Goal: Task Accomplishment & Management: Use online tool/utility

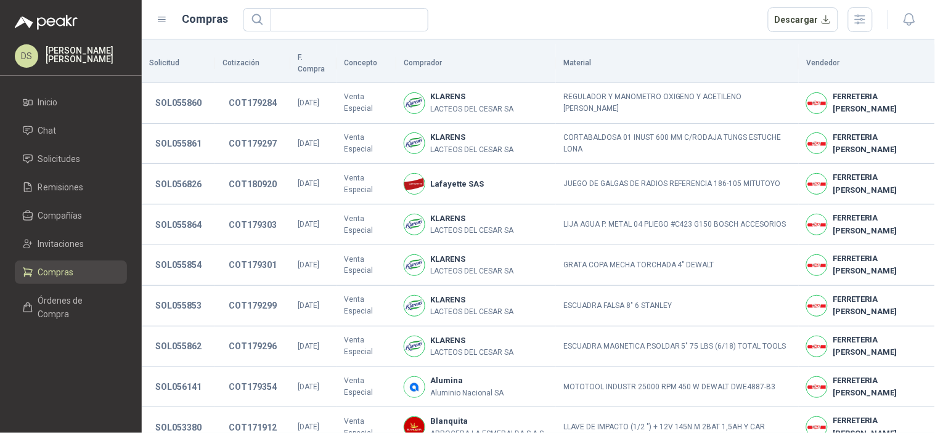
click at [875, 14] on div at bounding box center [896, 19] width 47 height 19
click at [864, 14] on icon "button" at bounding box center [860, 19] width 14 height 14
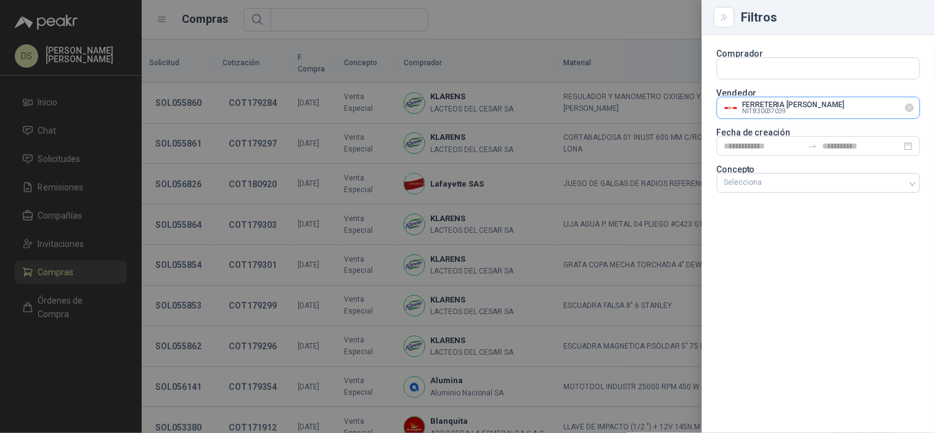
click at [917, 104] on input "text" at bounding box center [819, 107] width 202 height 21
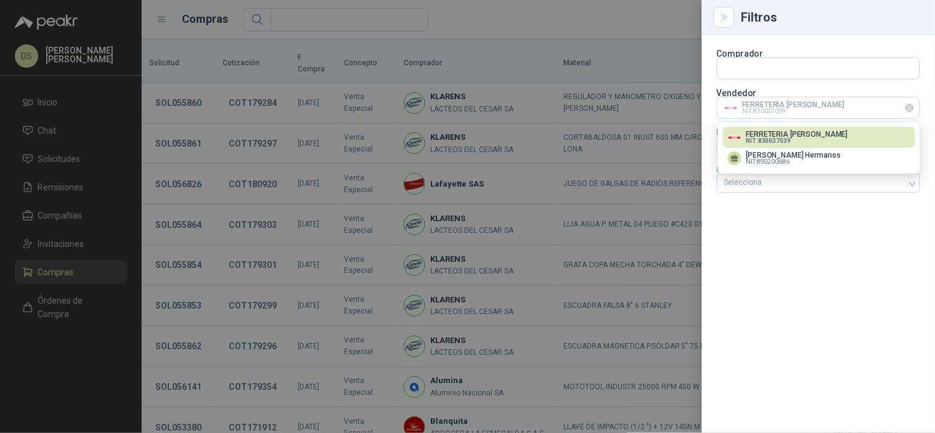
click at [913, 106] on icon "Limpiar" at bounding box center [910, 108] width 10 height 10
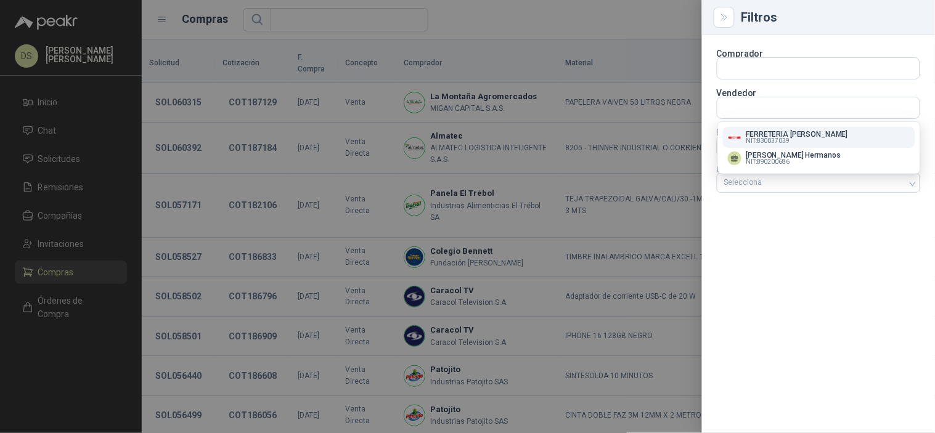
click at [654, 29] on div at bounding box center [467, 216] width 935 height 433
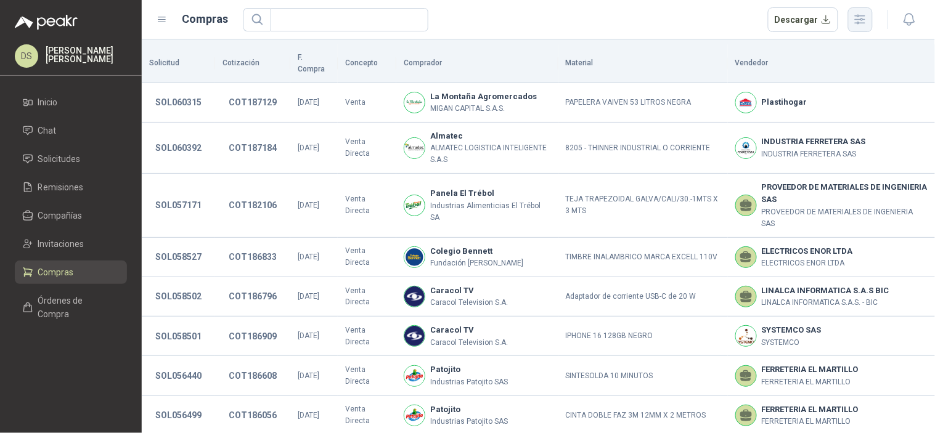
click at [859, 13] on icon "button" at bounding box center [860, 19] width 14 height 14
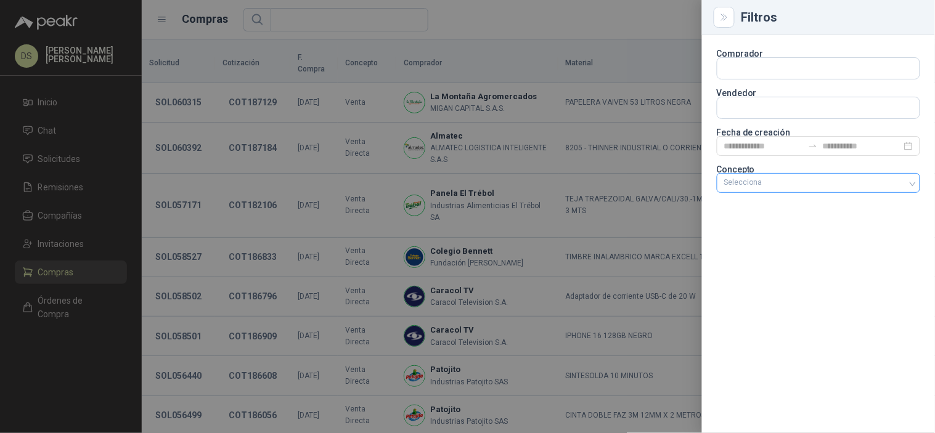
click at [828, 179] on div at bounding box center [812, 183] width 186 height 9
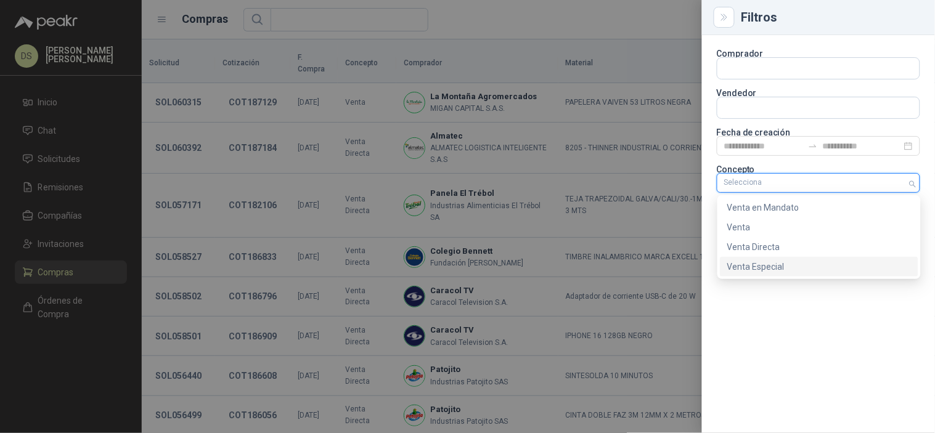
click at [793, 274] on div "Venta Especial" at bounding box center [819, 267] width 199 height 20
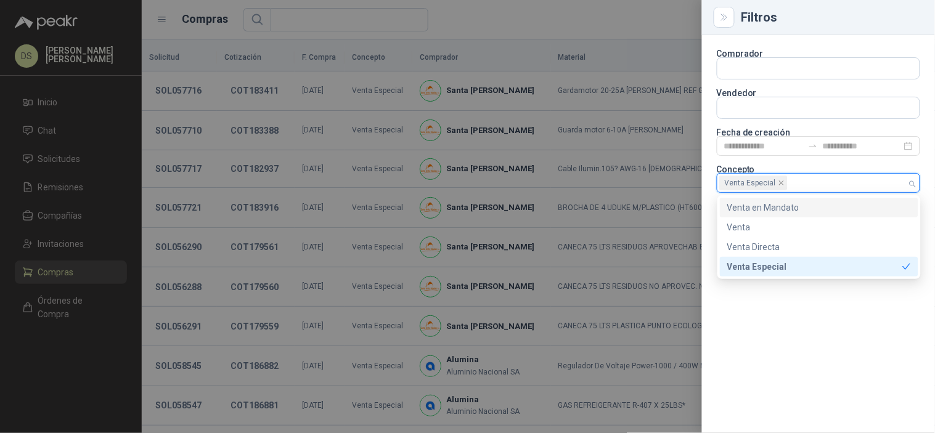
click at [596, 16] on div at bounding box center [467, 216] width 935 height 433
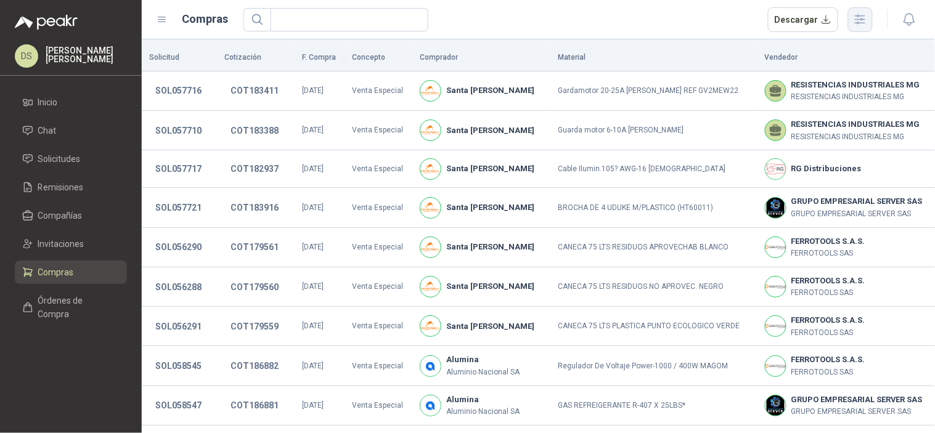
click at [859, 20] on icon "button" at bounding box center [860, 19] width 14 height 14
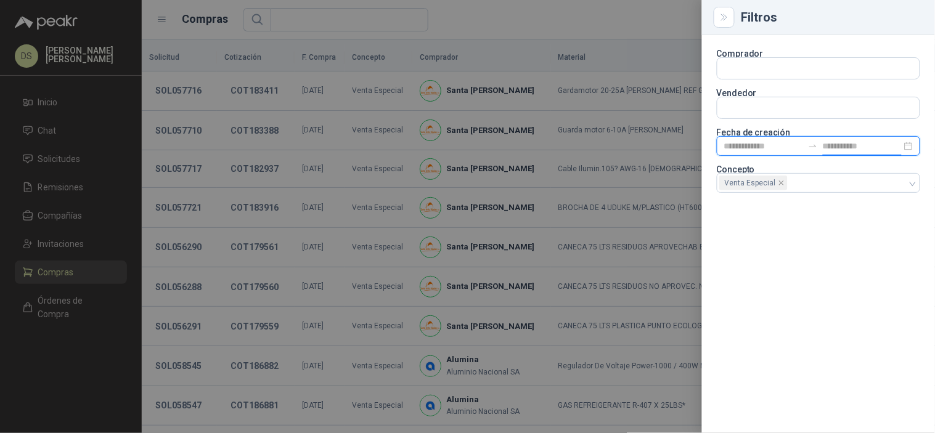
click at [848, 140] on input at bounding box center [862, 146] width 79 height 14
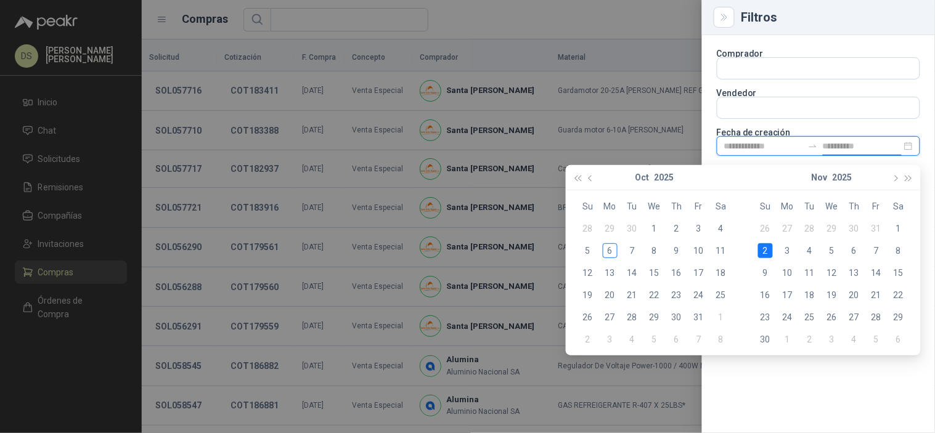
type input "**********"
click at [609, 255] on div "6" at bounding box center [610, 251] width 15 height 15
type input "**********"
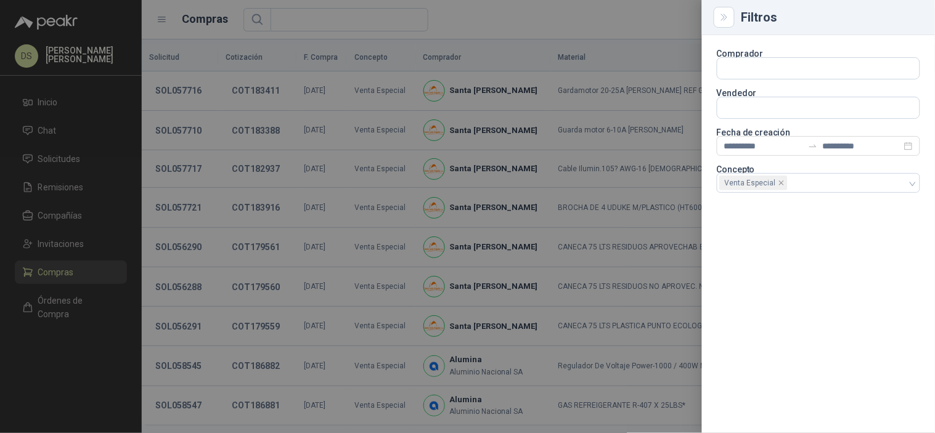
click at [575, 38] on div at bounding box center [467, 216] width 935 height 433
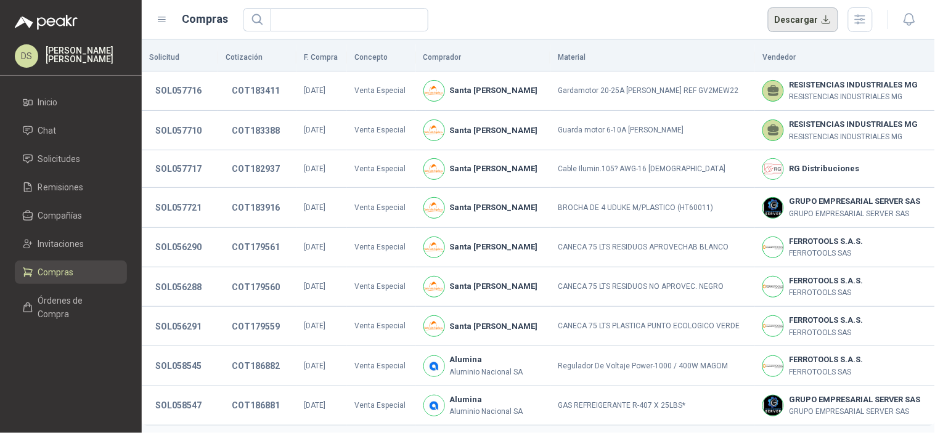
click at [799, 18] on button "Descargar" at bounding box center [803, 19] width 71 height 25
click at [790, 23] on button "Descargar" at bounding box center [803, 19] width 71 height 25
click at [84, 155] on li "Solicitudes" at bounding box center [70, 159] width 97 height 14
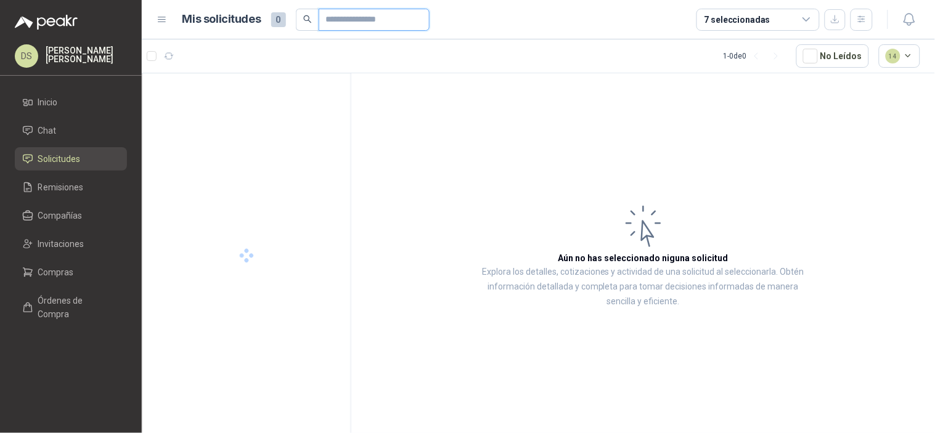
click at [371, 19] on input "text" at bounding box center [369, 19] width 86 height 21
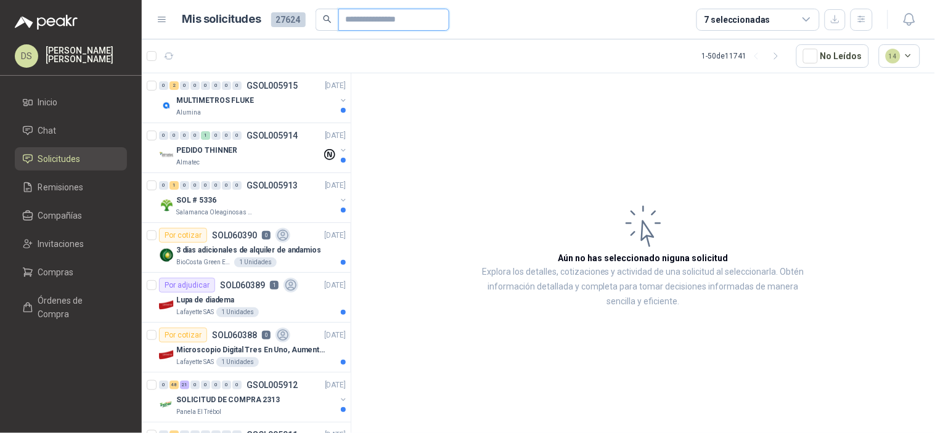
paste input "*********"
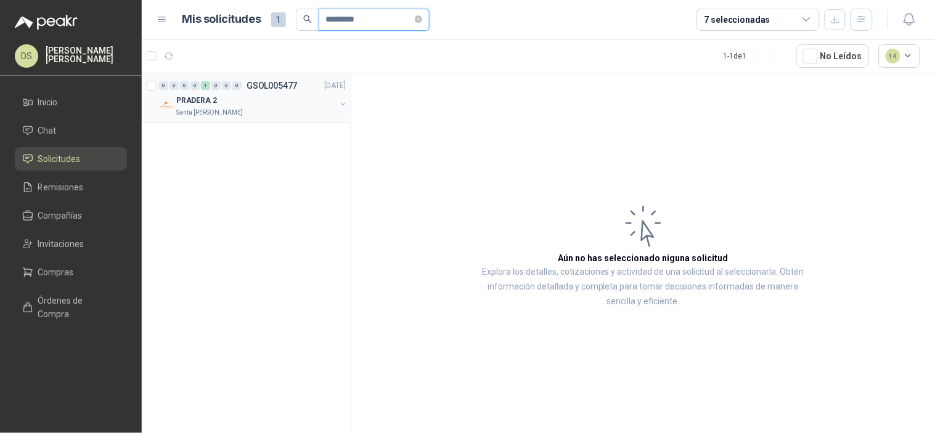
type input "*********"
click at [285, 96] on div "PRADERA 2" at bounding box center [256, 100] width 160 height 15
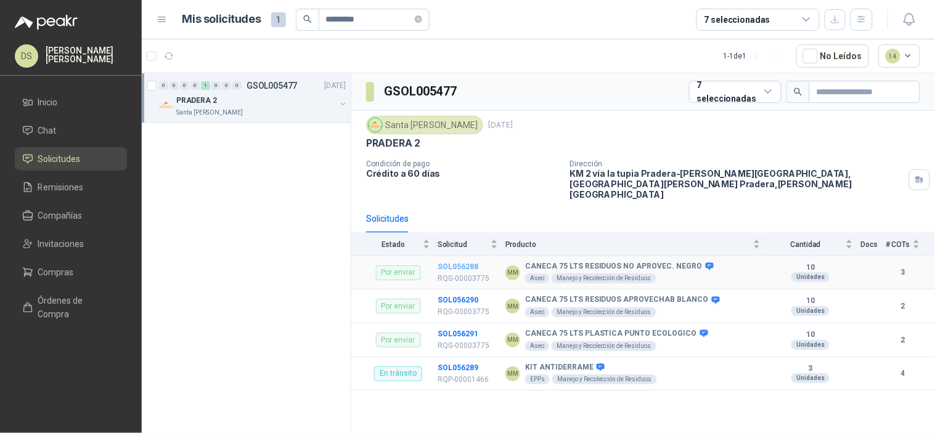
click at [463, 263] on b "SOL056288" at bounding box center [458, 267] width 41 height 9
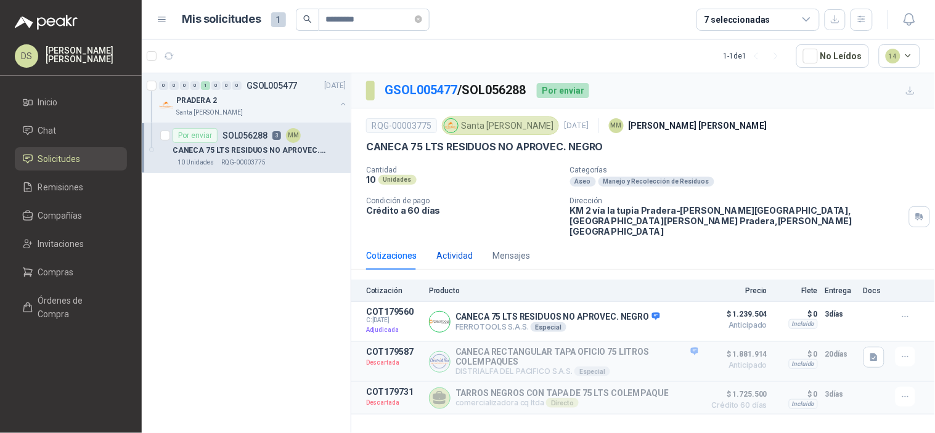
click at [469, 250] on div "Actividad" at bounding box center [455, 256] width 36 height 14
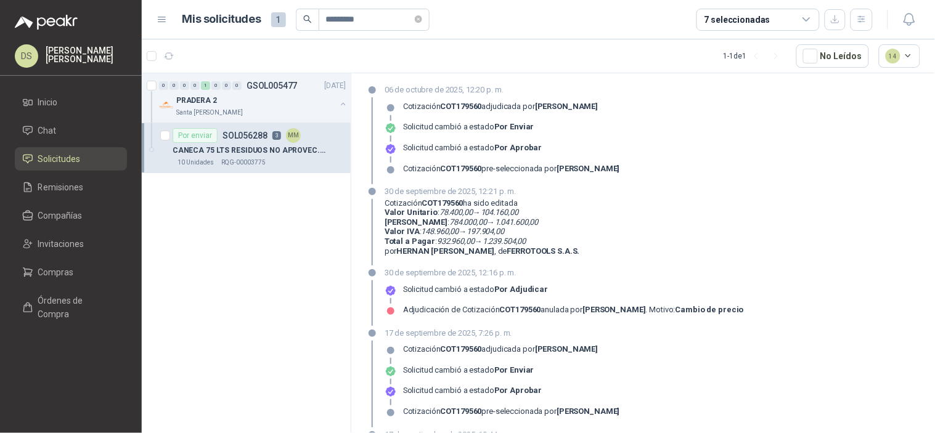
scroll to position [175, 0]
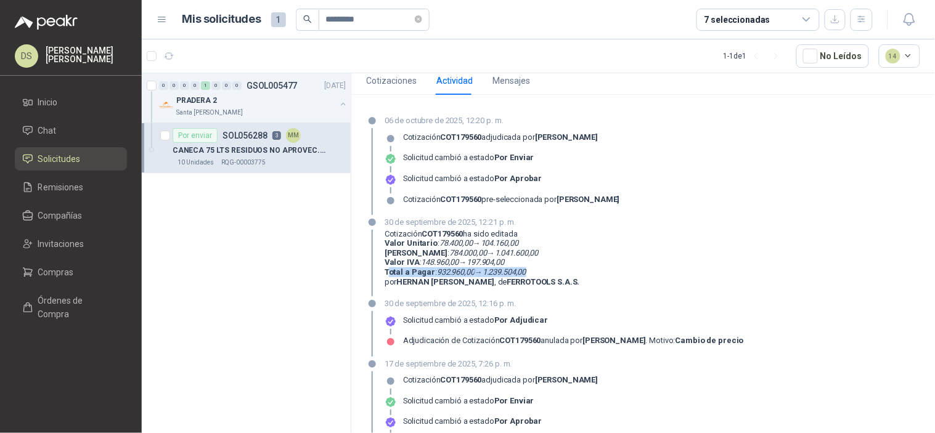
drag, startPoint x: 387, startPoint y: 261, endPoint x: 536, endPoint y: 261, distance: 149.8
click at [536, 268] on p "Total a Pagar : 932.960,00 → 1.239.504,00" at bounding box center [482, 273] width 195 height 10
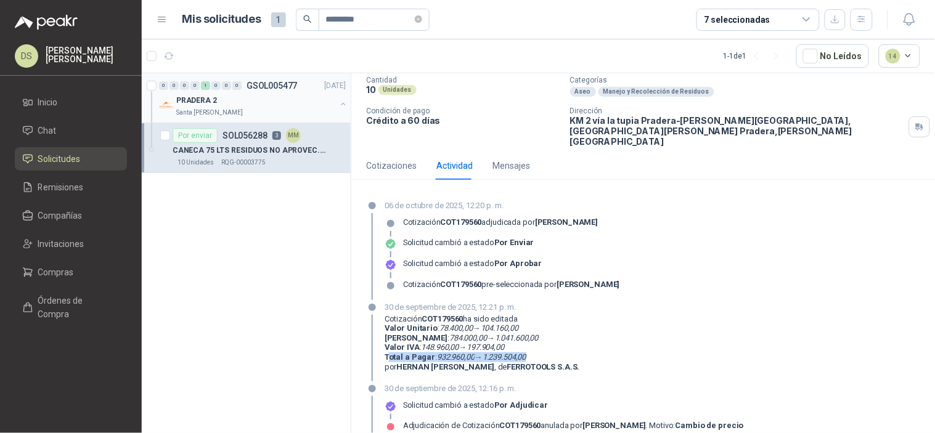
scroll to position [0, 0]
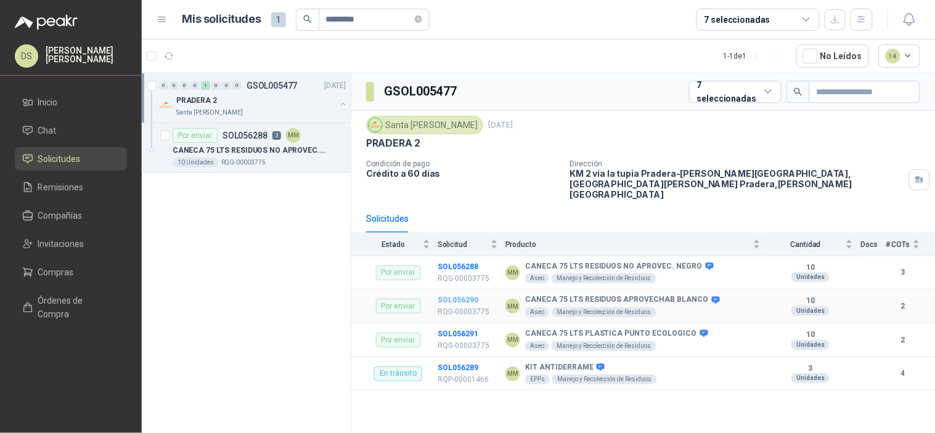
click at [459, 296] on b "SOL056290" at bounding box center [458, 300] width 41 height 9
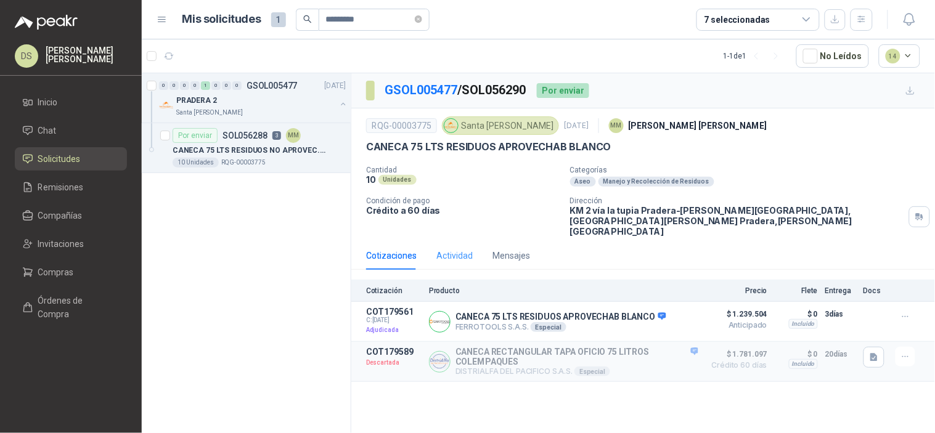
click at [469, 242] on div "Actividad" at bounding box center [455, 256] width 36 height 28
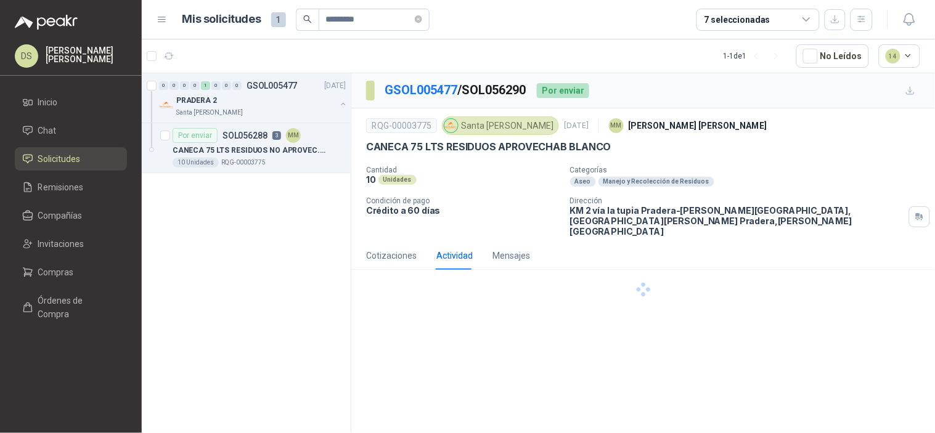
click at [463, 249] on div "Actividad" at bounding box center [455, 256] width 36 height 14
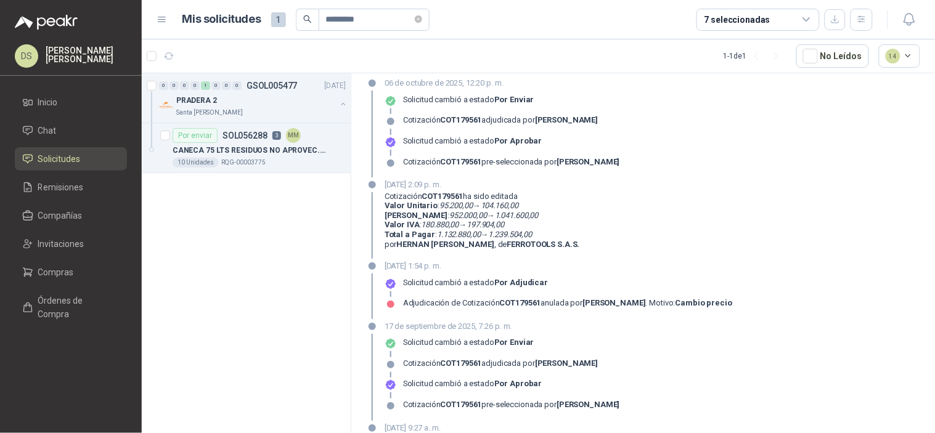
scroll to position [182, 0]
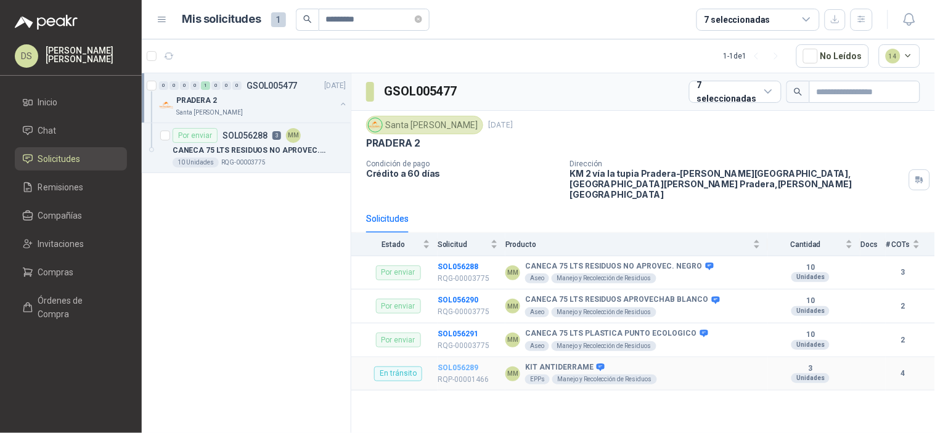
click at [464, 364] on b "SOL056289" at bounding box center [458, 368] width 41 height 9
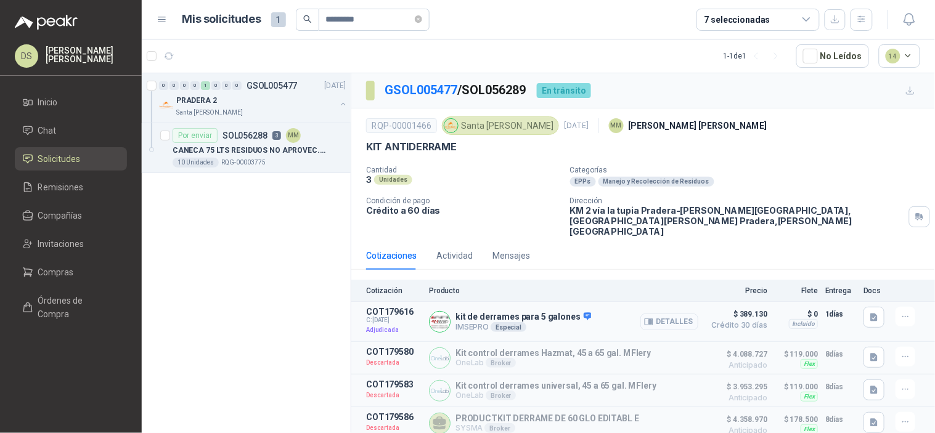
click at [673, 314] on button "Detalles" at bounding box center [670, 322] width 58 height 17
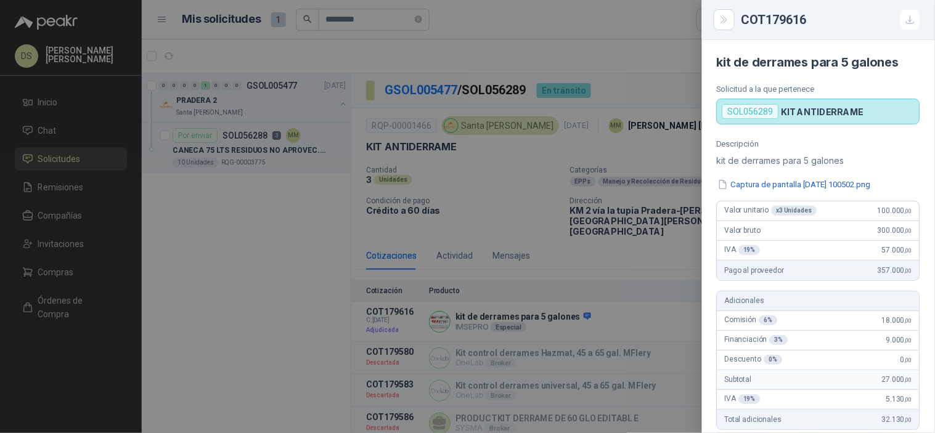
click at [621, 141] on div at bounding box center [467, 216] width 935 height 433
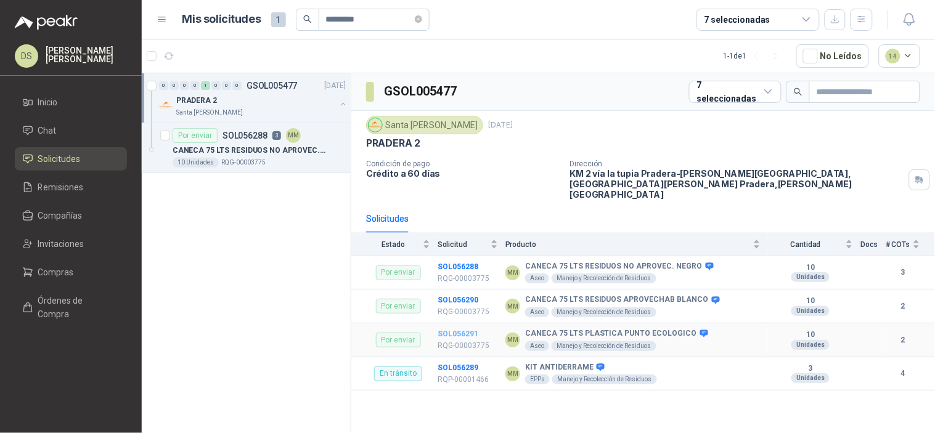
click at [466, 330] on b "SOL056291" at bounding box center [458, 334] width 41 height 9
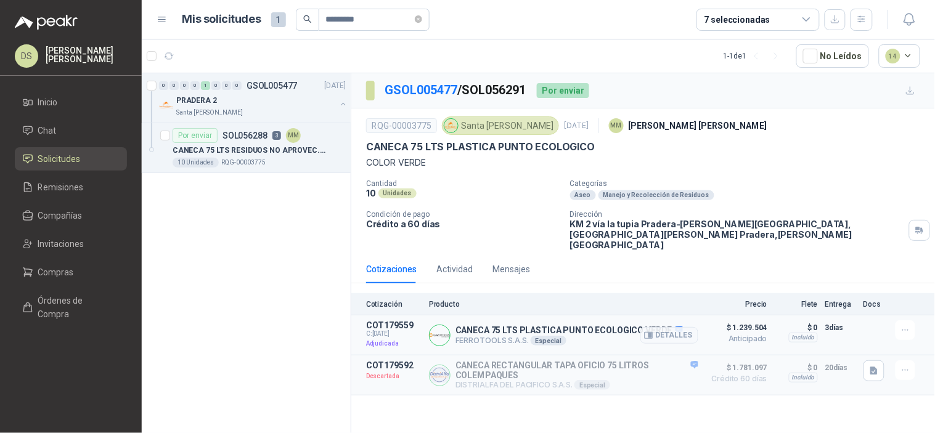
click at [544, 326] on p "CANECA 75 LTS PLASTICA PUNTO ECOLOGICO VERDE" at bounding box center [569, 331] width 227 height 11
click at [662, 327] on button "Detalles" at bounding box center [670, 335] width 58 height 17
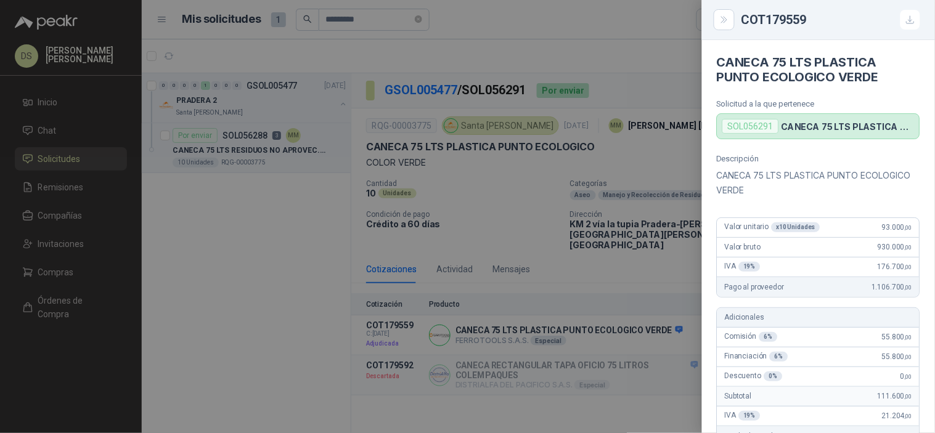
click at [679, 173] on div at bounding box center [467, 216] width 935 height 433
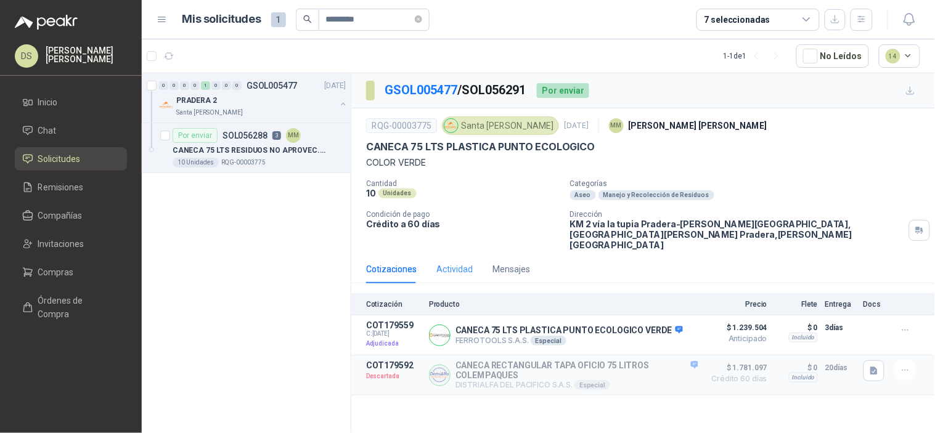
click at [446, 268] on div "Actividad" at bounding box center [455, 269] width 36 height 28
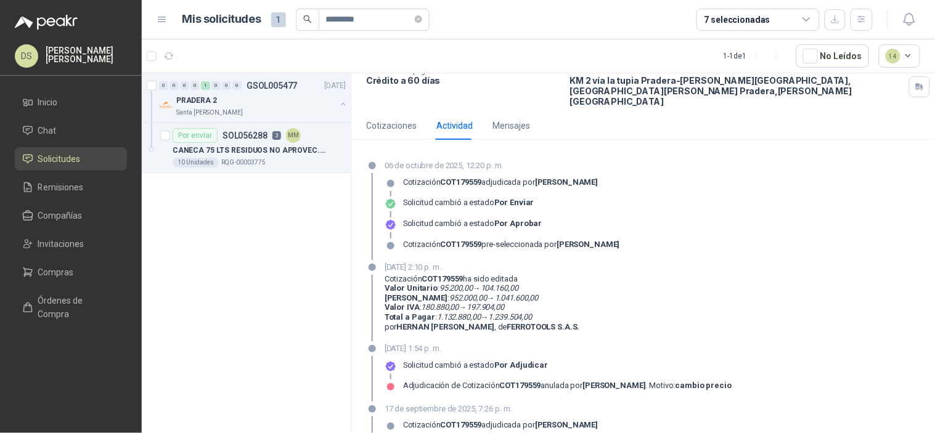
scroll to position [274, 0]
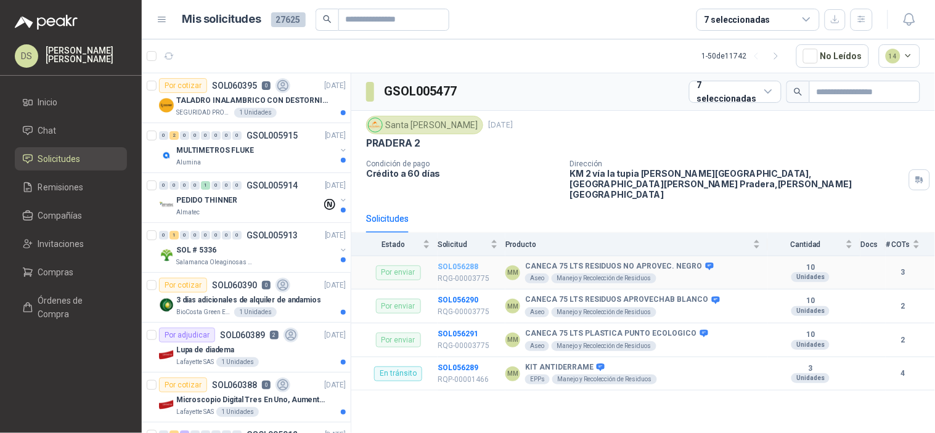
click at [465, 263] on b "SOL056288" at bounding box center [458, 267] width 41 height 9
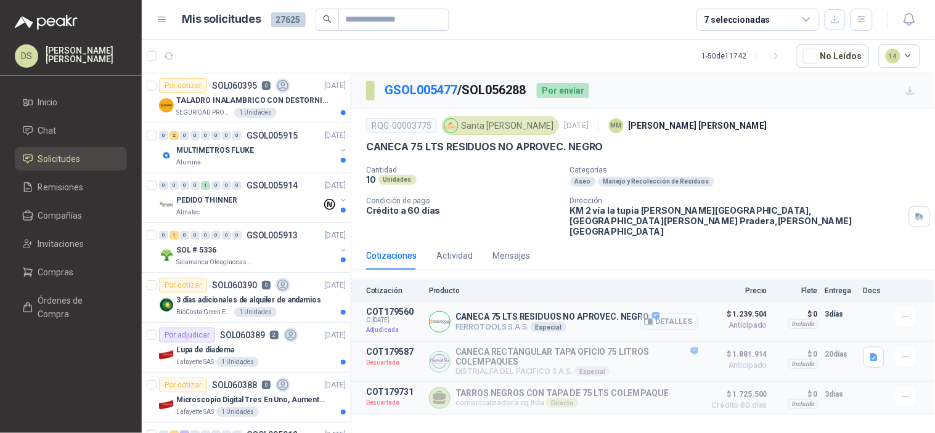
click at [686, 314] on button "Detalles" at bounding box center [670, 322] width 58 height 17
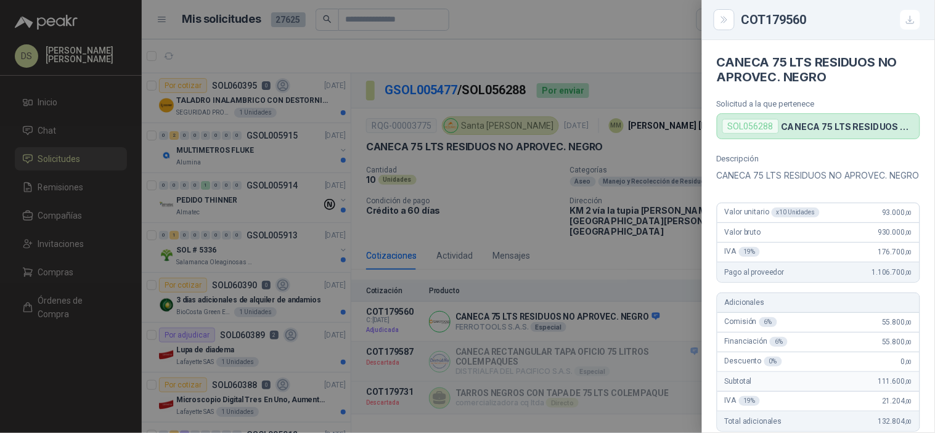
click at [633, 219] on div at bounding box center [467, 216] width 935 height 433
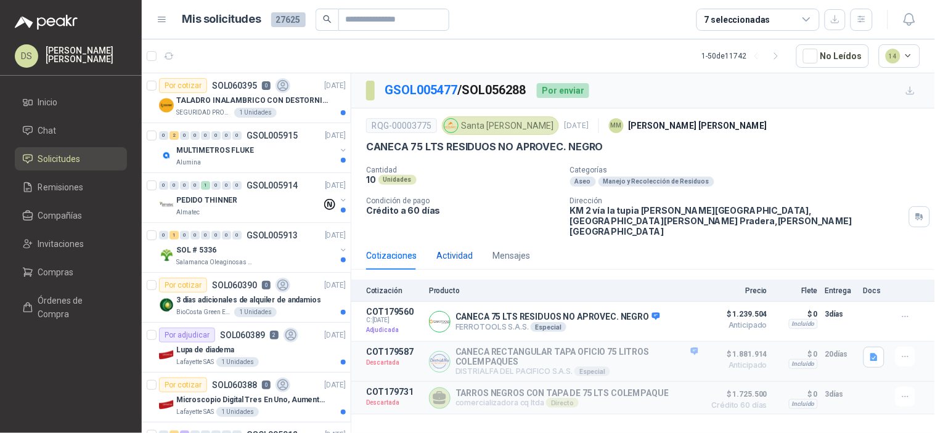
click at [457, 249] on div "Actividad" at bounding box center [455, 256] width 36 height 14
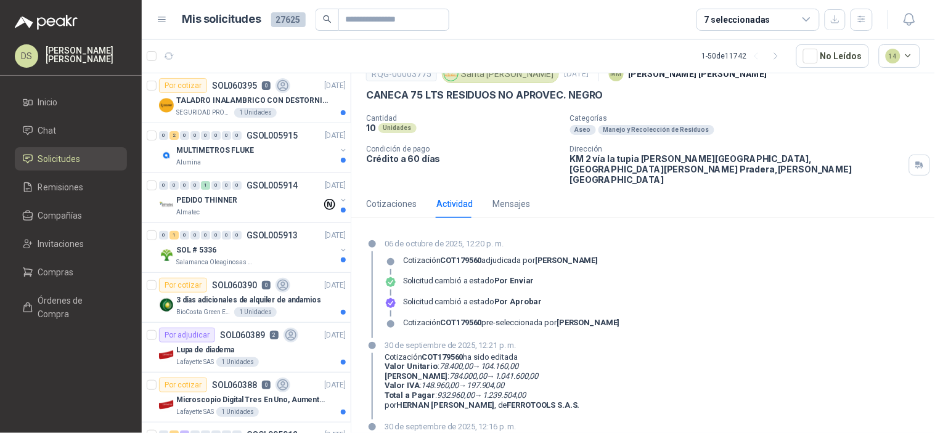
scroll to position [91, 0]
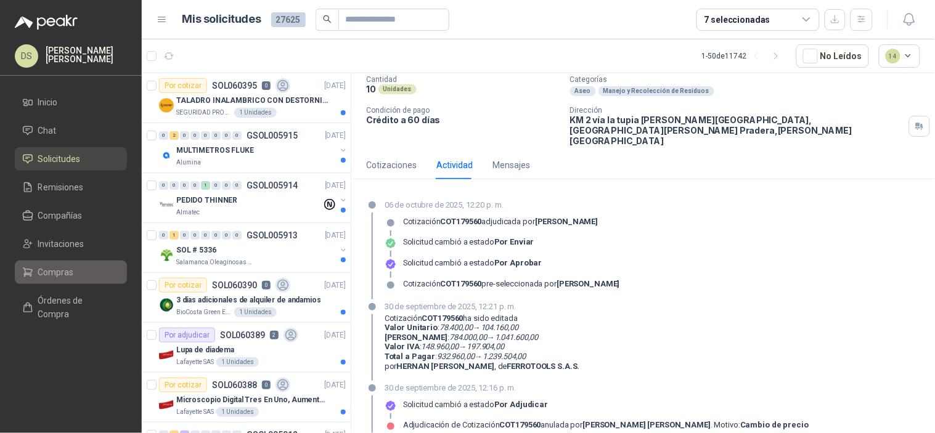
click at [64, 279] on span "Compras" at bounding box center [56, 273] width 36 height 14
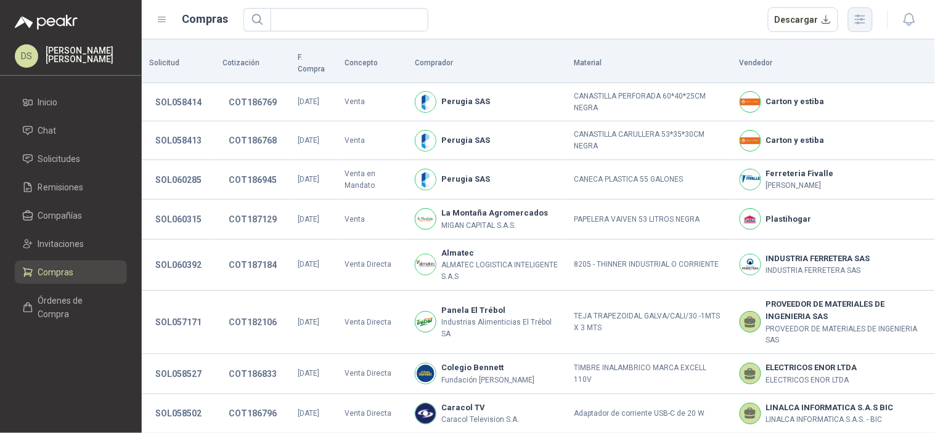
click at [857, 23] on icon "button" at bounding box center [860, 19] width 14 height 14
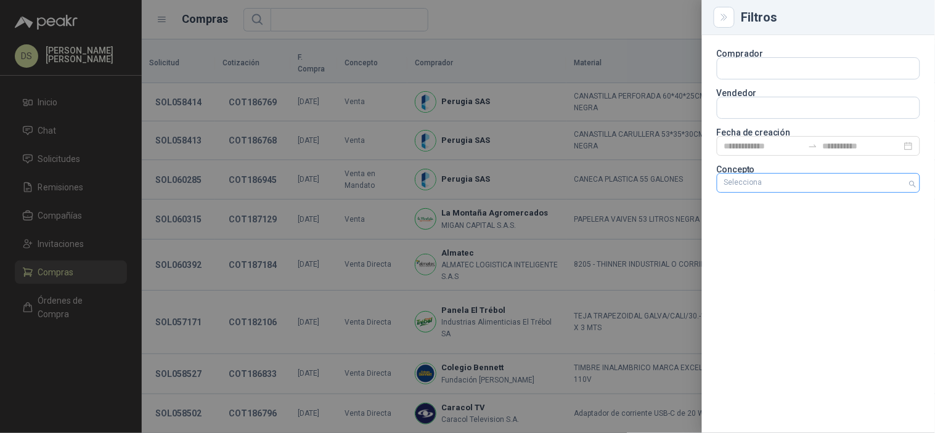
click at [840, 192] on div "Selecciona" at bounding box center [818, 183] width 203 height 20
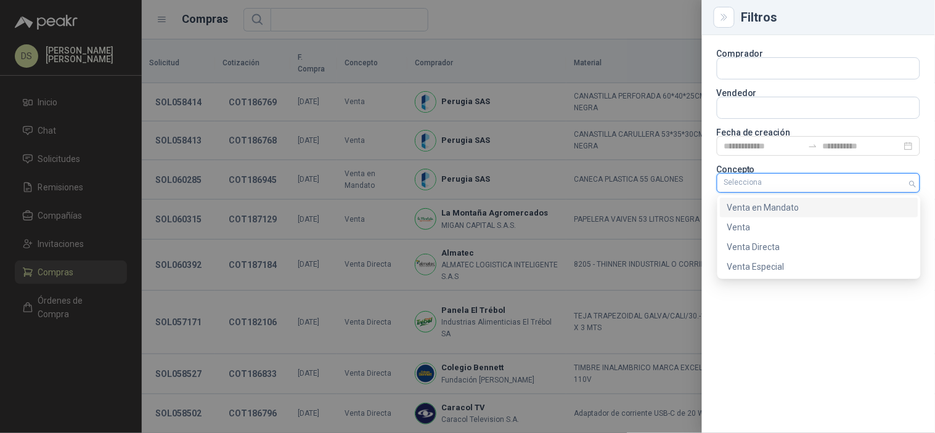
click at [824, 210] on div "Venta en Mandato" at bounding box center [820, 208] width 184 height 14
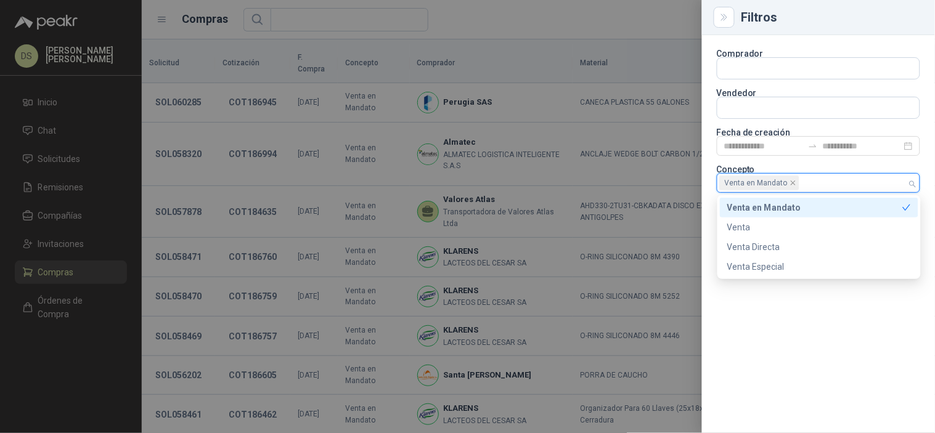
click at [618, 29] on div at bounding box center [467, 216] width 935 height 433
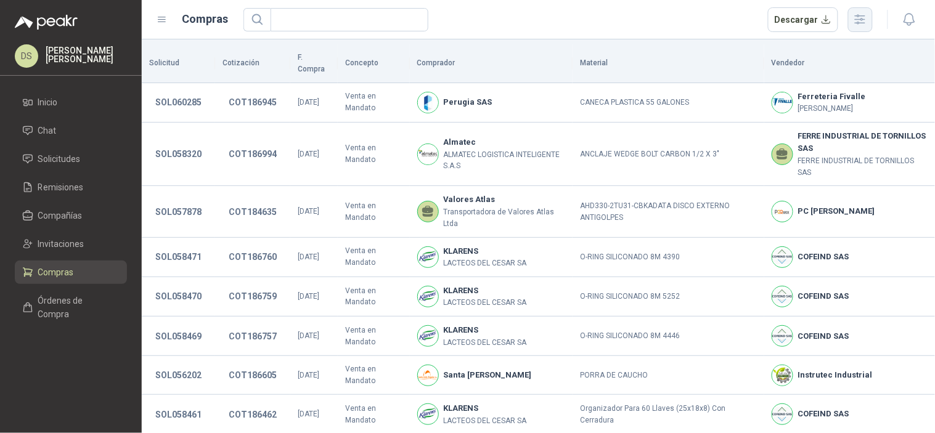
click at [858, 15] on icon "button" at bounding box center [860, 19] width 14 height 14
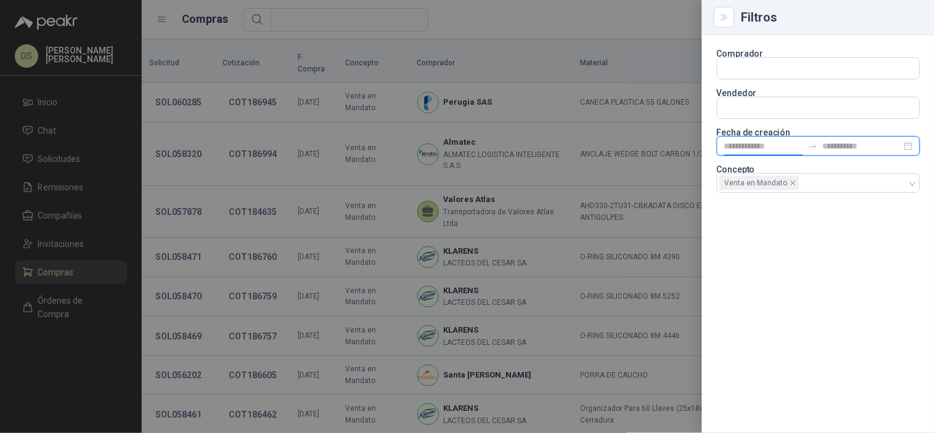
click at [774, 144] on input at bounding box center [763, 146] width 79 height 14
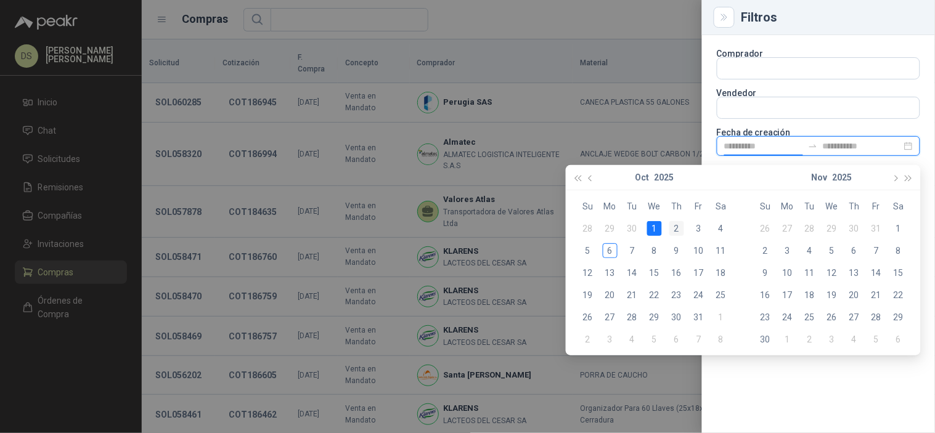
type input "**********"
click at [672, 227] on div "2" at bounding box center [677, 228] width 15 height 15
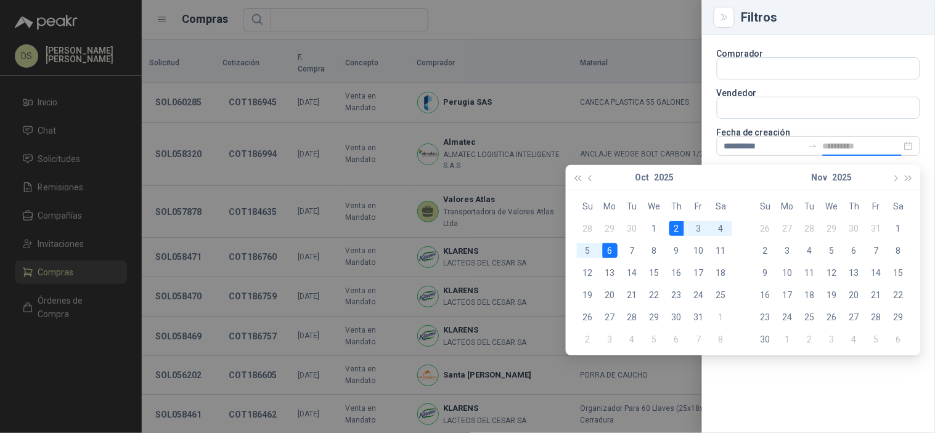
click at [614, 245] on div "6" at bounding box center [610, 251] width 15 height 15
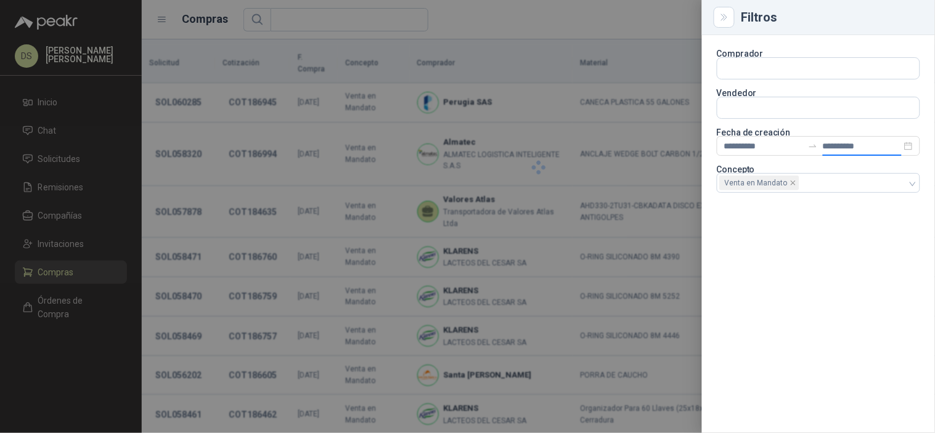
type input "**********"
click at [630, 29] on div at bounding box center [467, 216] width 935 height 433
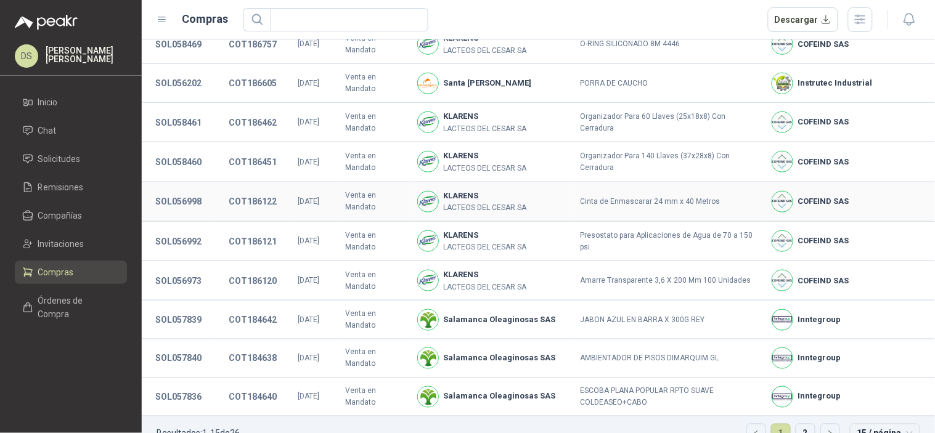
scroll to position [306, 0]
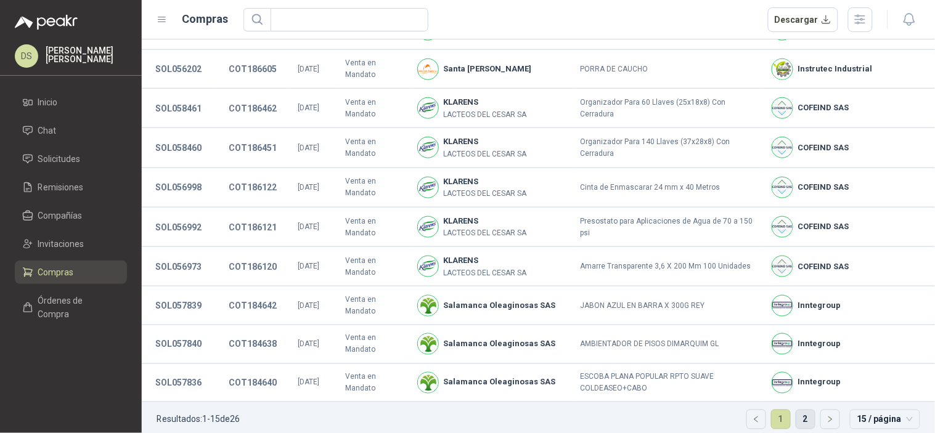
click at [797, 411] on link "2" at bounding box center [806, 420] width 18 height 18
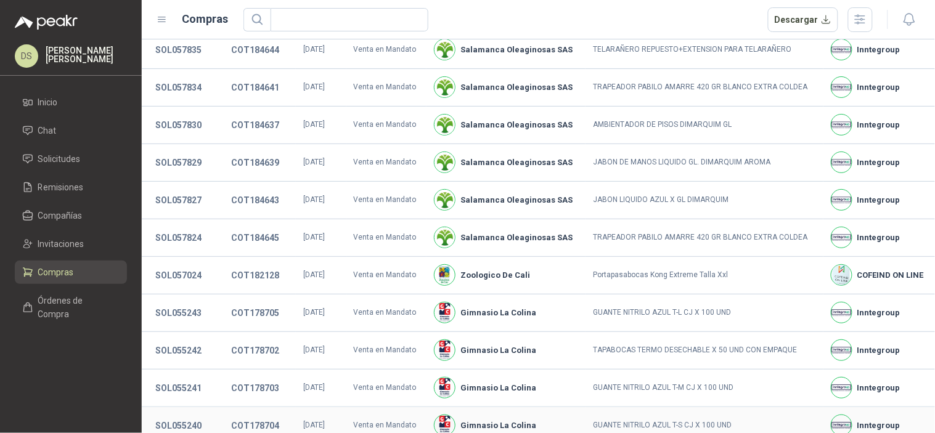
scroll to position [99, 0]
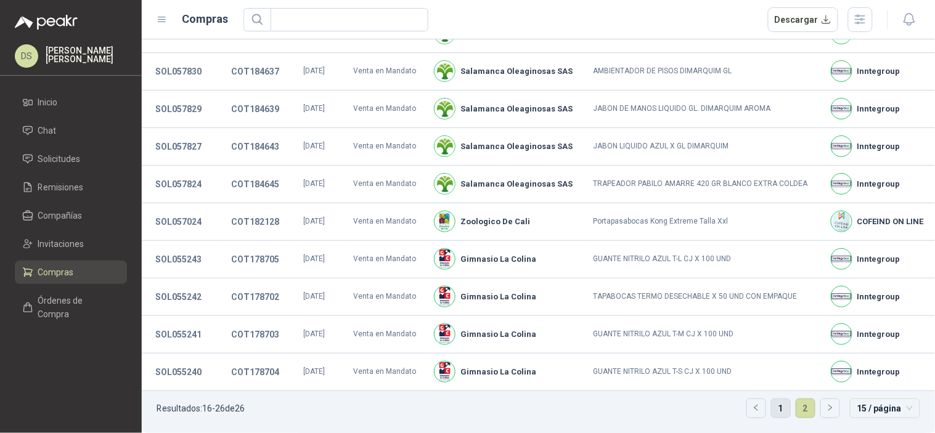
click at [773, 416] on link "1" at bounding box center [781, 409] width 18 height 18
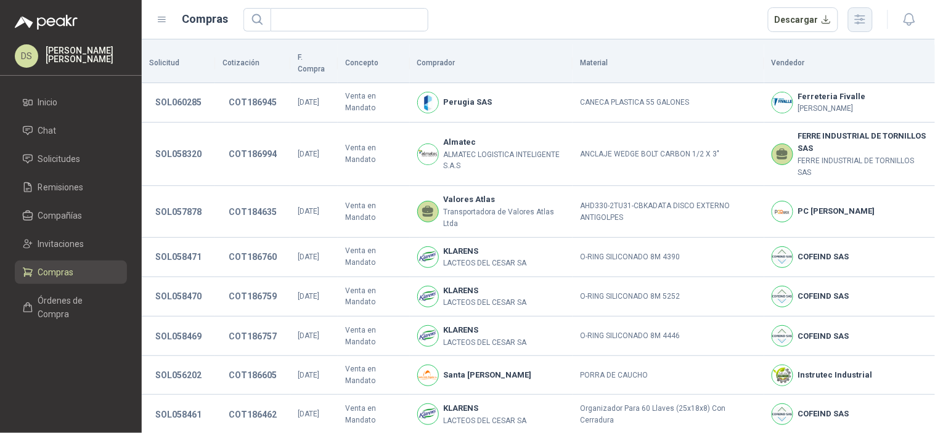
click at [866, 16] on icon "button" at bounding box center [860, 19] width 14 height 14
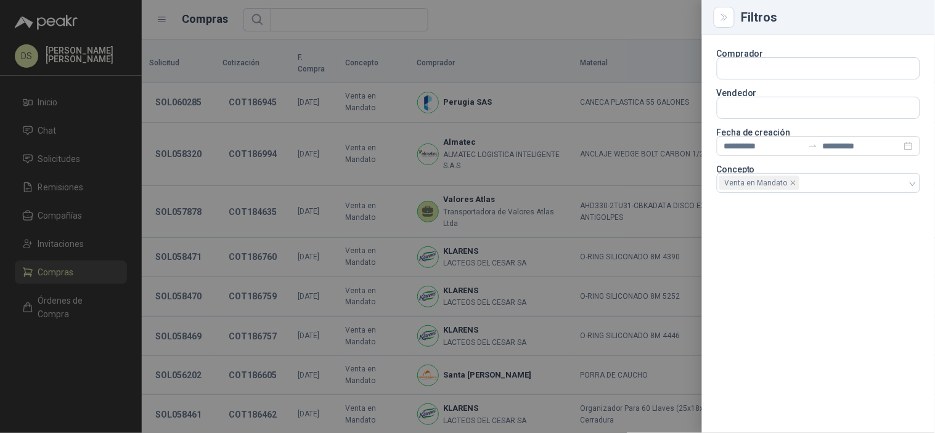
click at [810, 158] on section "**********" at bounding box center [818, 123] width 203 height 146
click at [829, 148] on input "**********" at bounding box center [862, 146] width 79 height 14
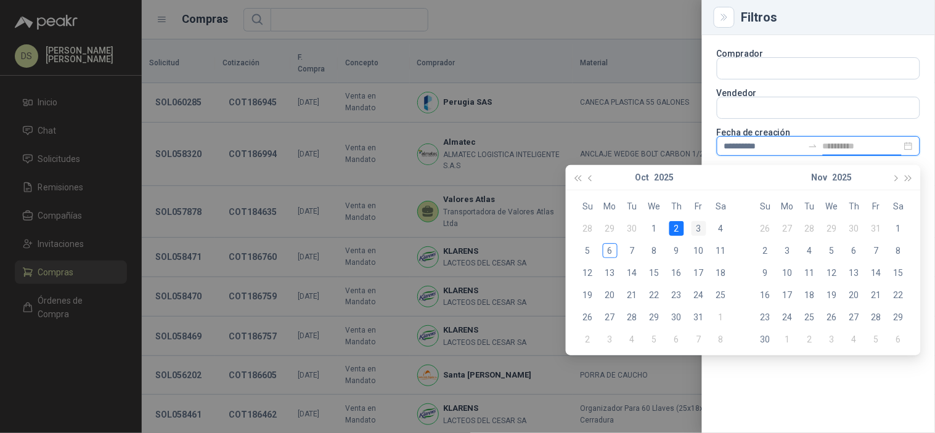
type input "**********"
drag, startPoint x: 698, startPoint y: 231, endPoint x: 671, endPoint y: 239, distance: 28.5
click at [699, 230] on div "3" at bounding box center [699, 228] width 15 height 15
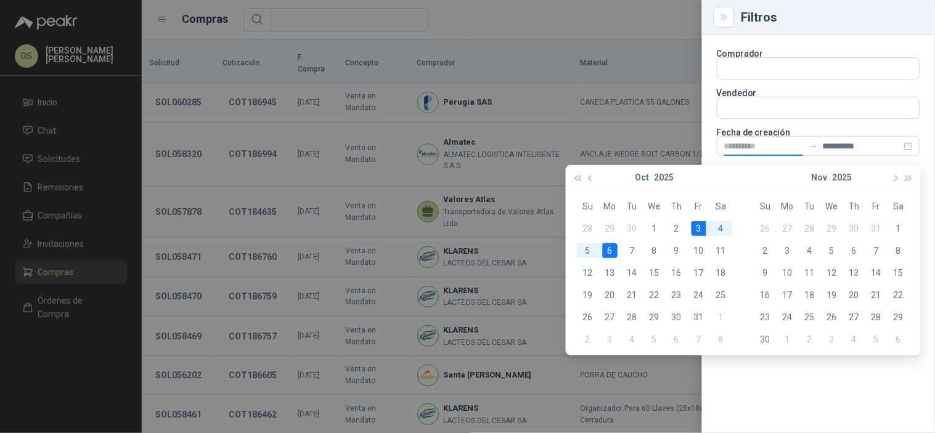
click at [615, 248] on div "6" at bounding box center [610, 251] width 15 height 15
type input "**********"
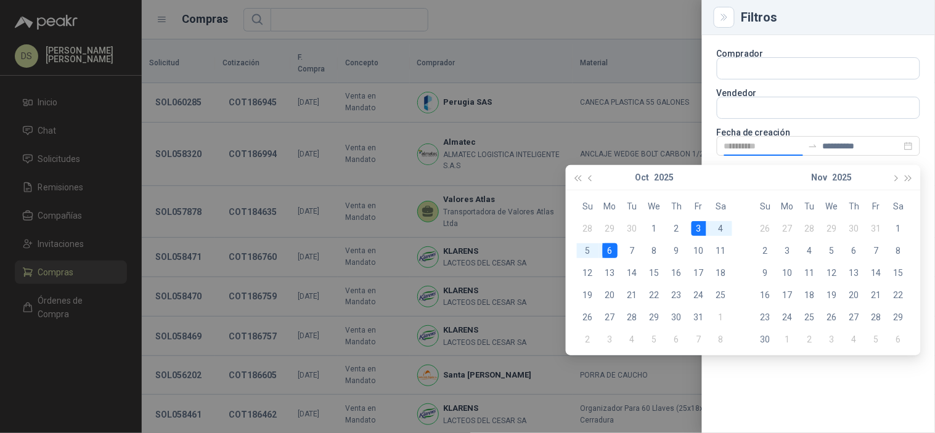
type input "**********"
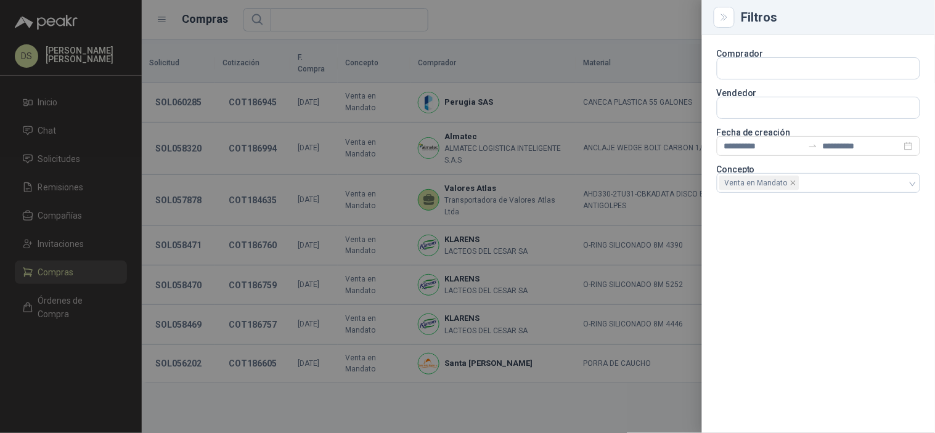
click at [638, 39] on div at bounding box center [467, 216] width 935 height 433
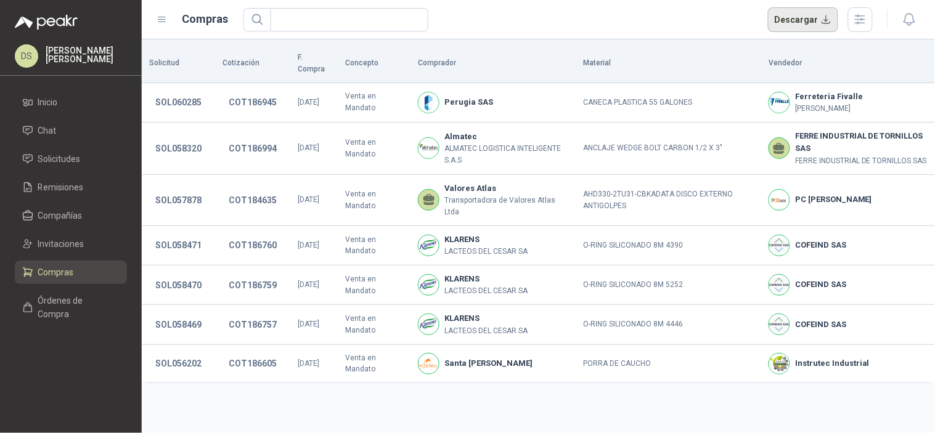
click at [799, 23] on button "Descargar" at bounding box center [803, 19] width 71 height 25
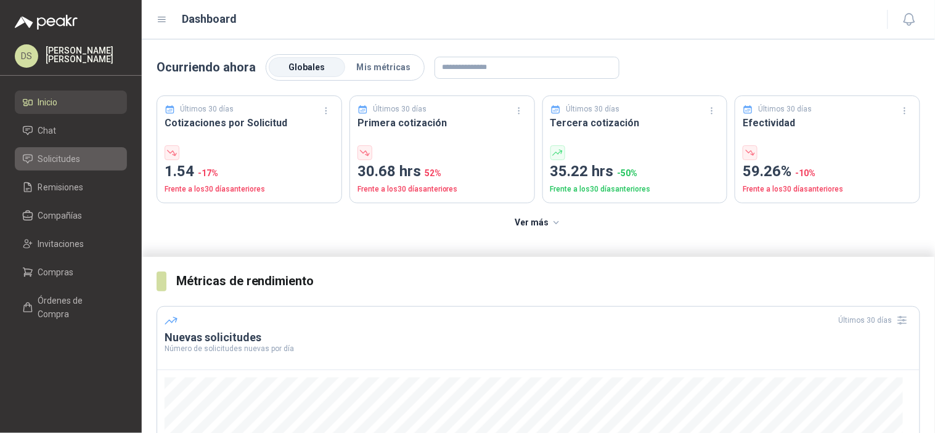
drag, startPoint x: 72, startPoint y: 149, endPoint x: 78, endPoint y: 150, distance: 6.3
click at [72, 148] on link "Solicitudes" at bounding box center [71, 158] width 112 height 23
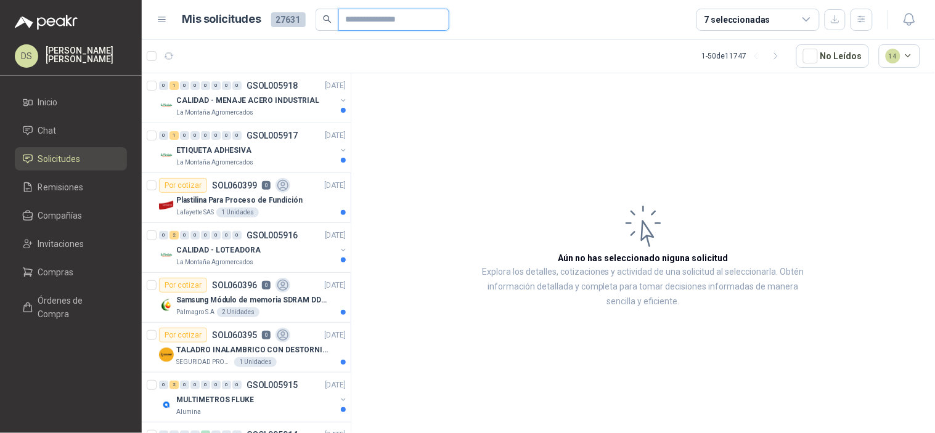
click at [359, 15] on input "text" at bounding box center [389, 19] width 86 height 21
paste input "*********"
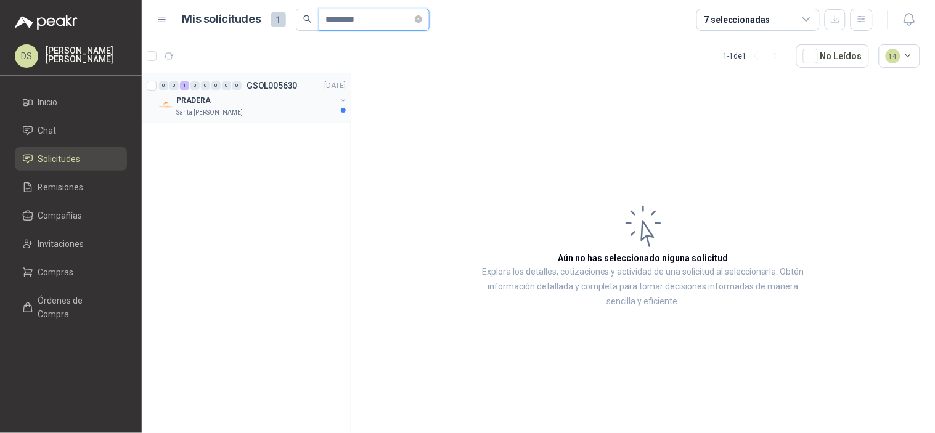
type input "*********"
click at [279, 102] on div "PRADERA" at bounding box center [256, 100] width 160 height 15
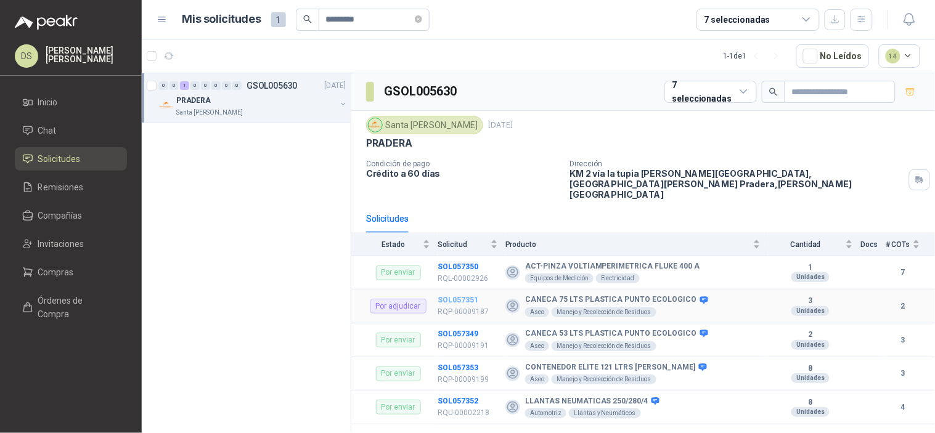
click at [465, 296] on b "SOL057351" at bounding box center [458, 300] width 41 height 9
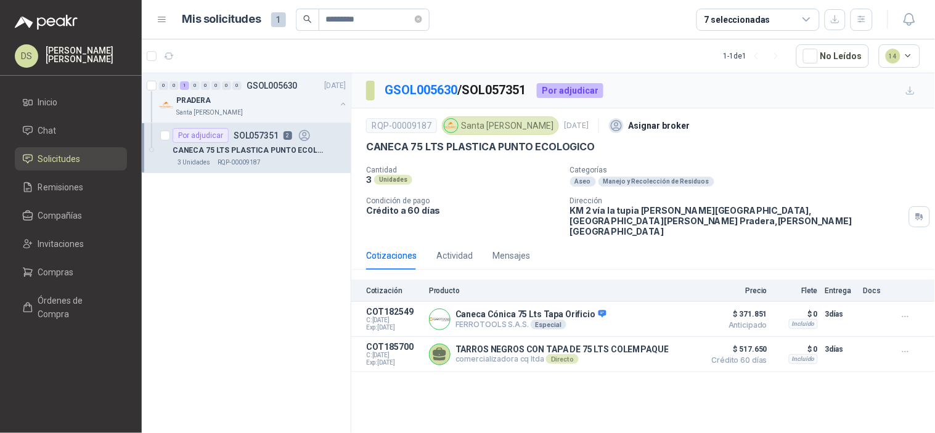
click at [475, 245] on div "Cotizaciones Actividad Mensajes" at bounding box center [448, 256] width 164 height 28
click at [471, 249] on div "Actividad" at bounding box center [455, 256] width 36 height 14
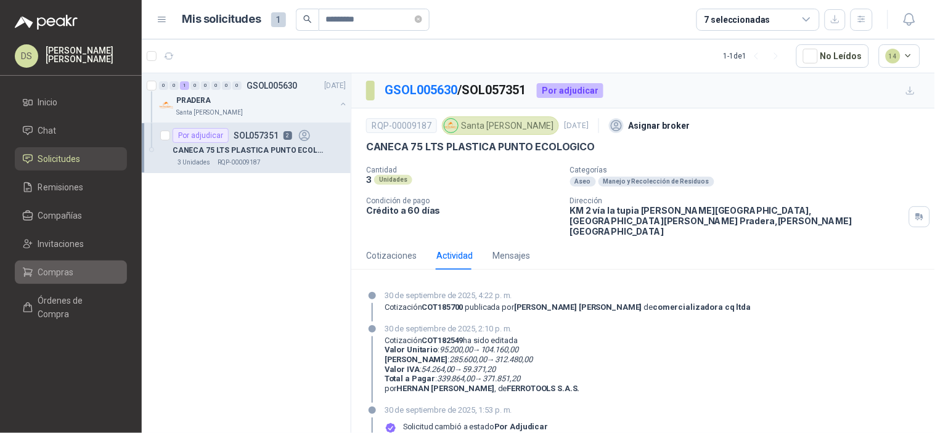
click at [78, 268] on li "Compras" at bounding box center [70, 273] width 97 height 14
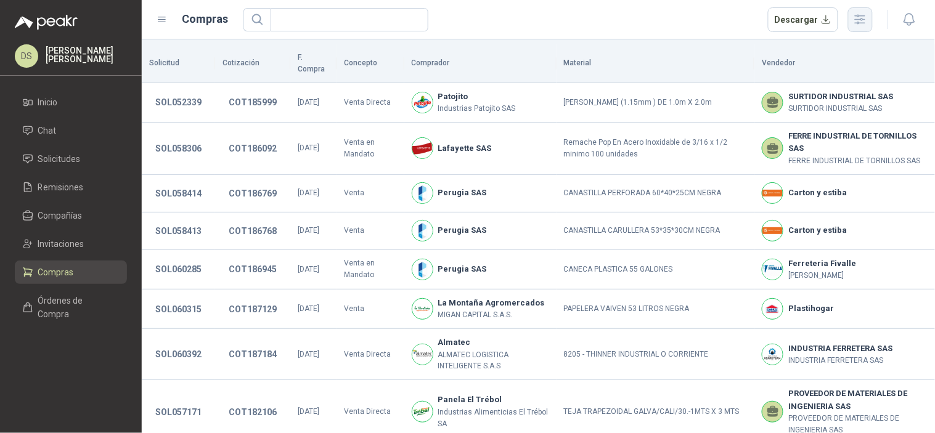
click at [864, 23] on icon "button" at bounding box center [860, 19] width 14 height 14
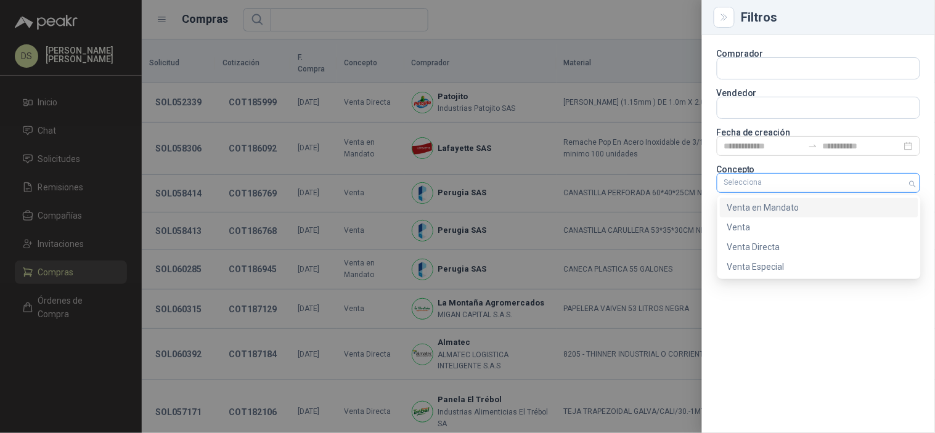
click at [808, 181] on div at bounding box center [812, 183] width 186 height 9
click at [792, 201] on div "Venta en Mandato" at bounding box center [820, 208] width 184 height 14
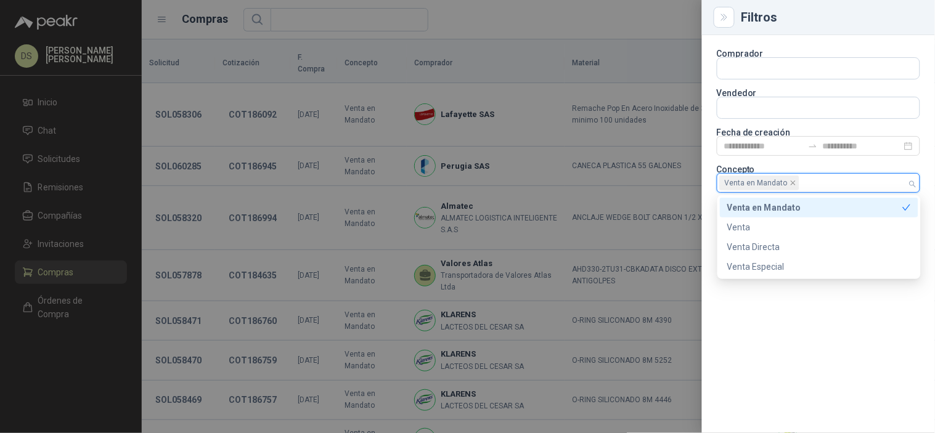
click at [596, 25] on div at bounding box center [467, 216] width 935 height 433
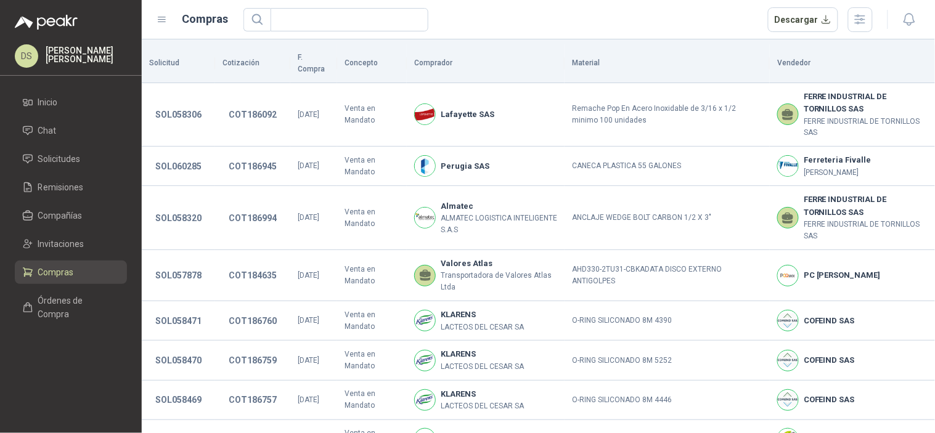
click at [846, 23] on div "Descargar" at bounding box center [820, 19] width 105 height 25
click at [874, 28] on div at bounding box center [896, 19] width 47 height 19
click at [863, 27] on button "button" at bounding box center [860, 19] width 25 height 25
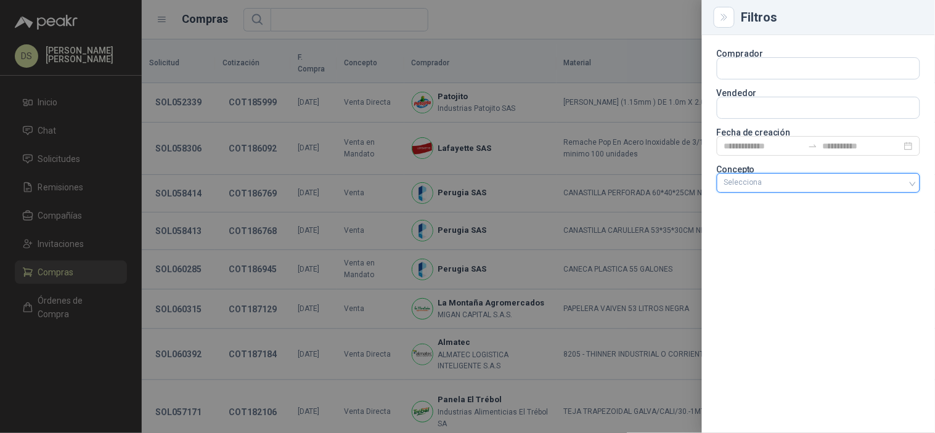
click at [810, 170] on p "Concepto" at bounding box center [818, 169] width 203 height 7
click at [806, 180] on div at bounding box center [812, 183] width 186 height 9
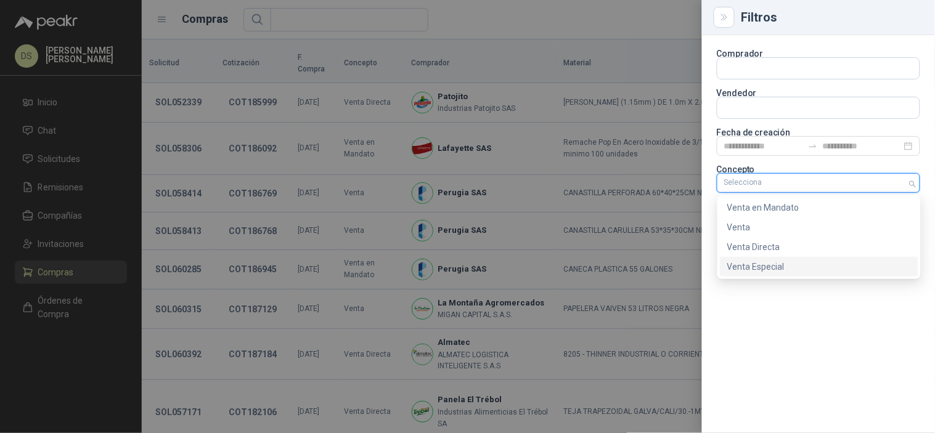
click at [795, 269] on div "Venta Especial" at bounding box center [820, 267] width 184 height 14
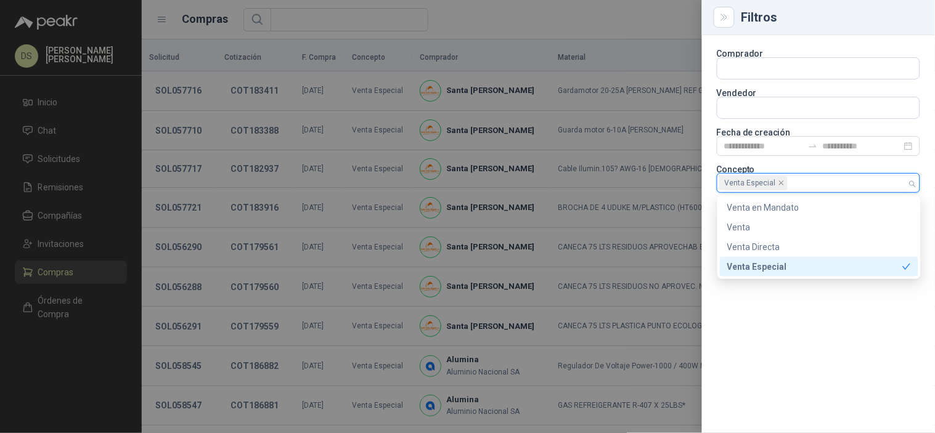
click at [577, 29] on div at bounding box center [467, 216] width 935 height 433
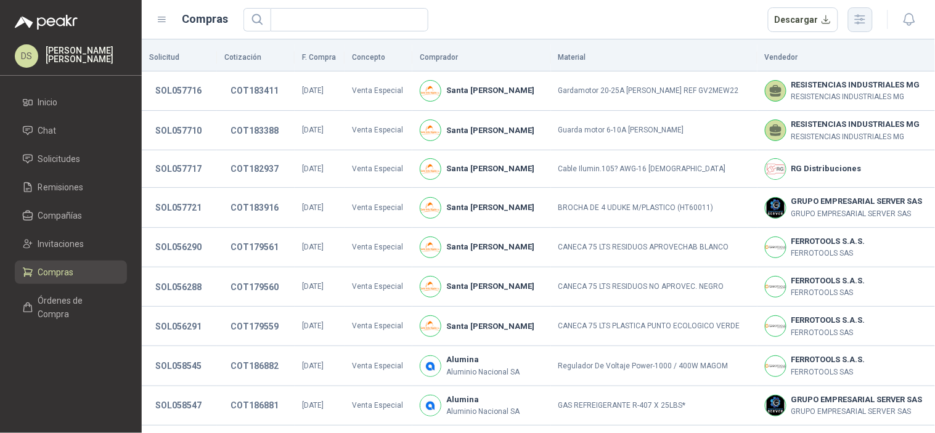
click at [851, 22] on button "button" at bounding box center [860, 19] width 25 height 25
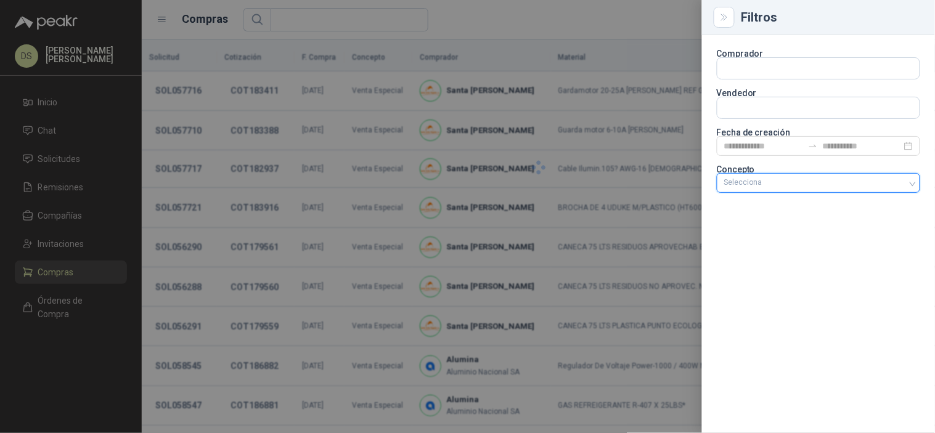
click at [890, 182] on div at bounding box center [812, 183] width 186 height 9
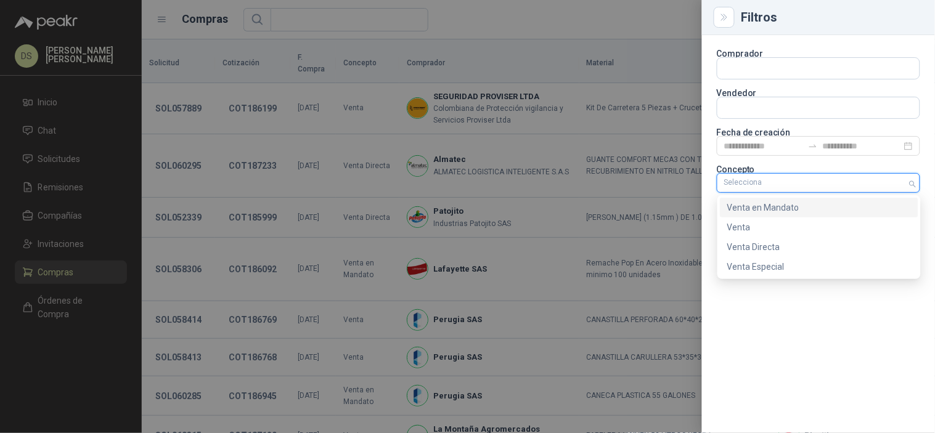
click at [781, 205] on div "Venta en Mandato" at bounding box center [820, 208] width 184 height 14
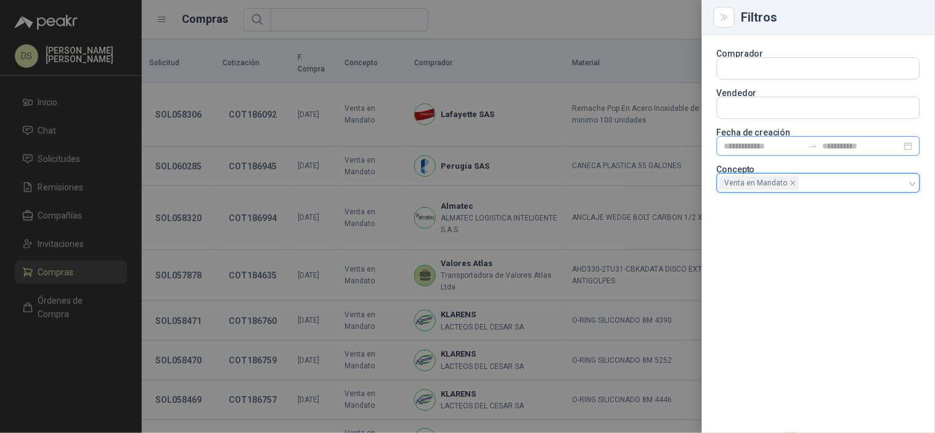
click at [814, 146] on icon "swap-right" at bounding box center [813, 146] width 10 height 10
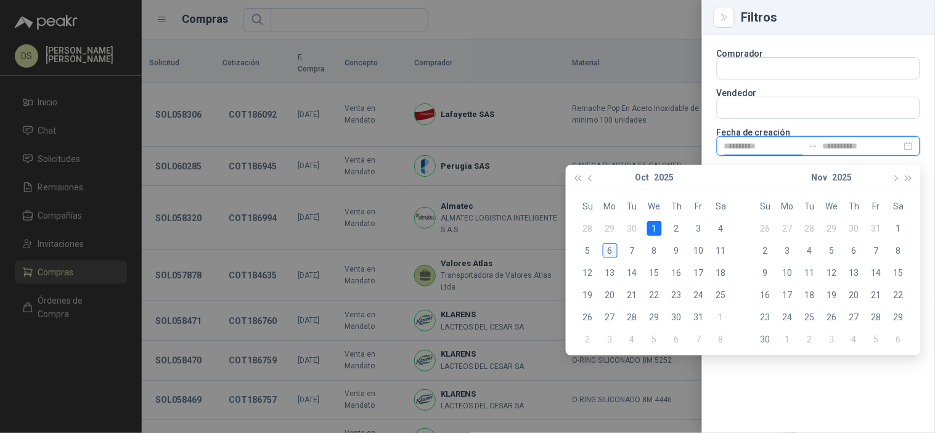
type input "**********"
click at [613, 250] on div "6" at bounding box center [610, 251] width 15 height 15
click at [612, 250] on div "6" at bounding box center [610, 251] width 15 height 15
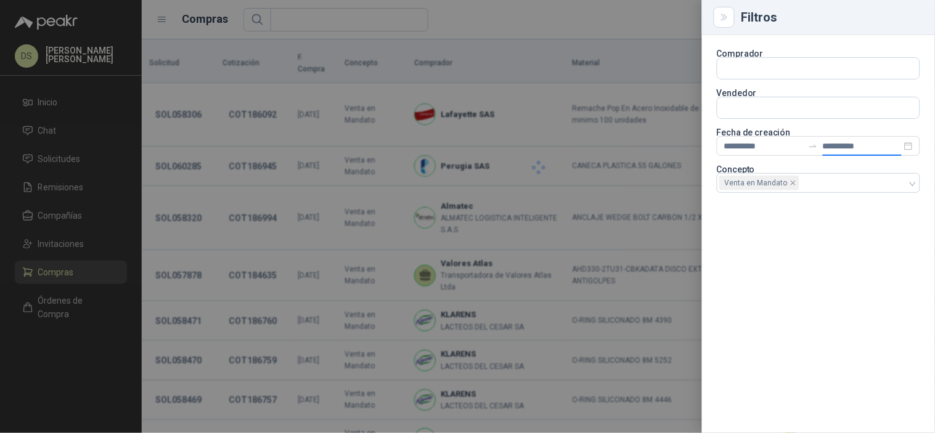
type input "**********"
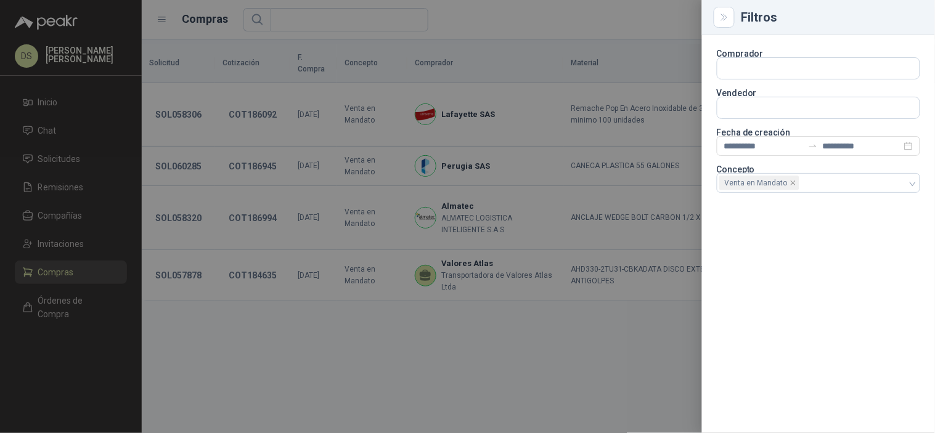
click at [578, 27] on div at bounding box center [467, 216] width 935 height 433
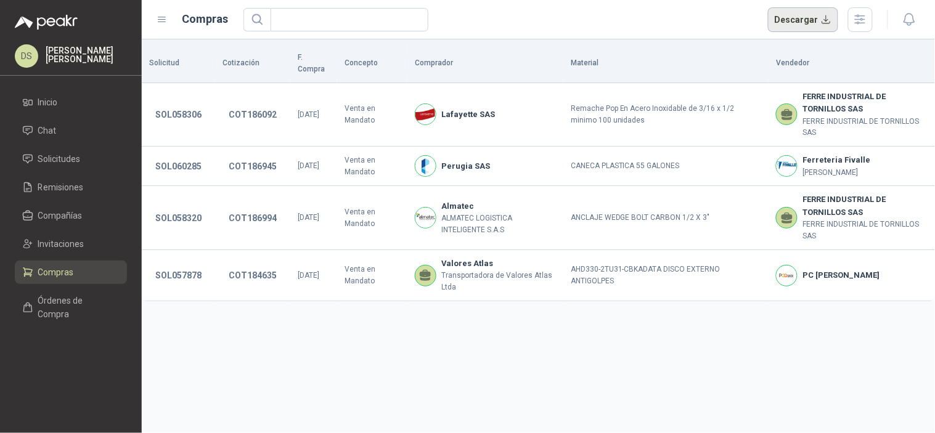
click at [796, 13] on button "Descargar" at bounding box center [803, 19] width 71 height 25
